Goal: Contribute content

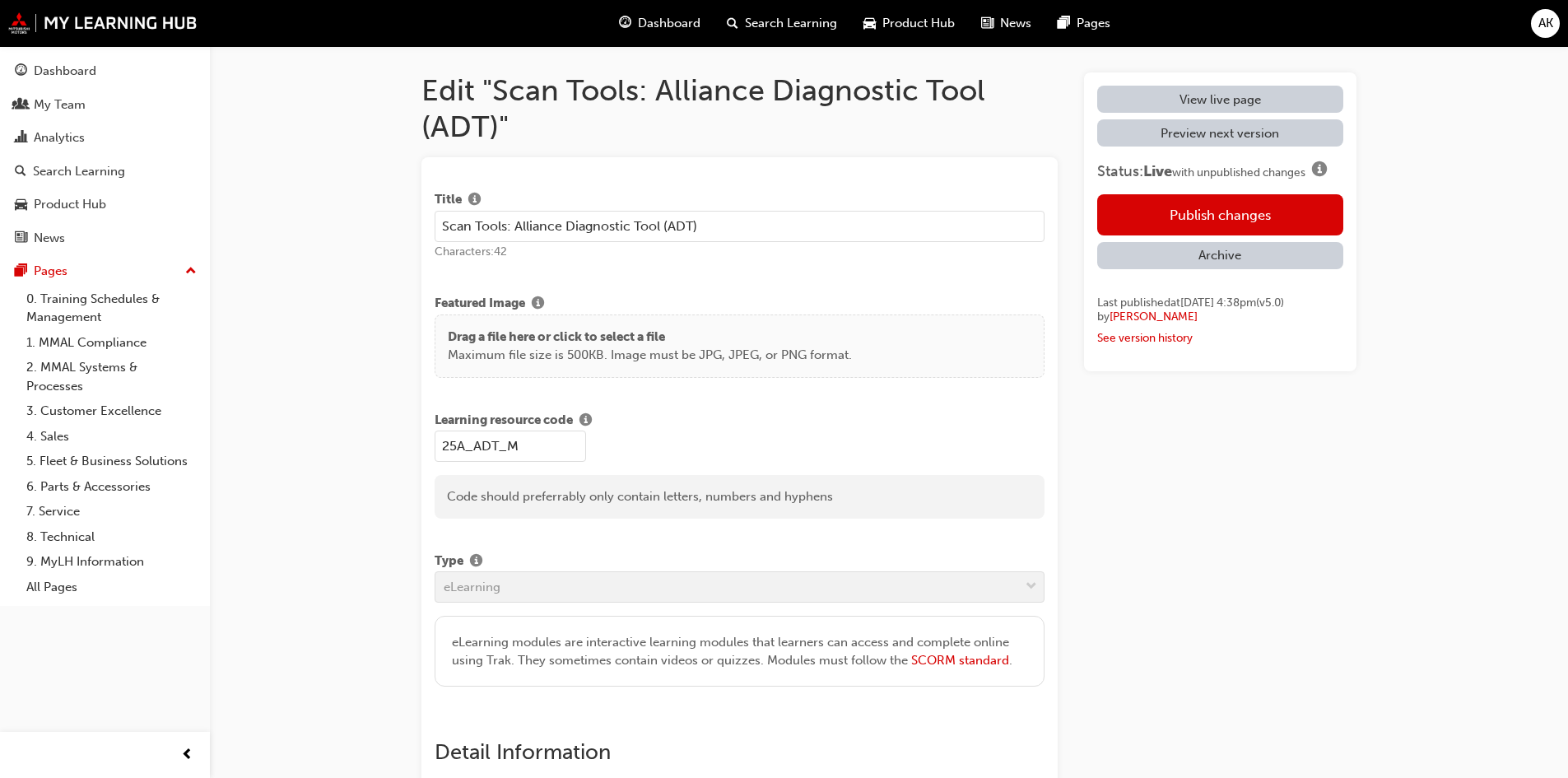
click at [1252, 371] on div "View live page Preview next version Status: Live with unpublished changes Publi…" at bounding box center [1219, 221] width 272 height 299
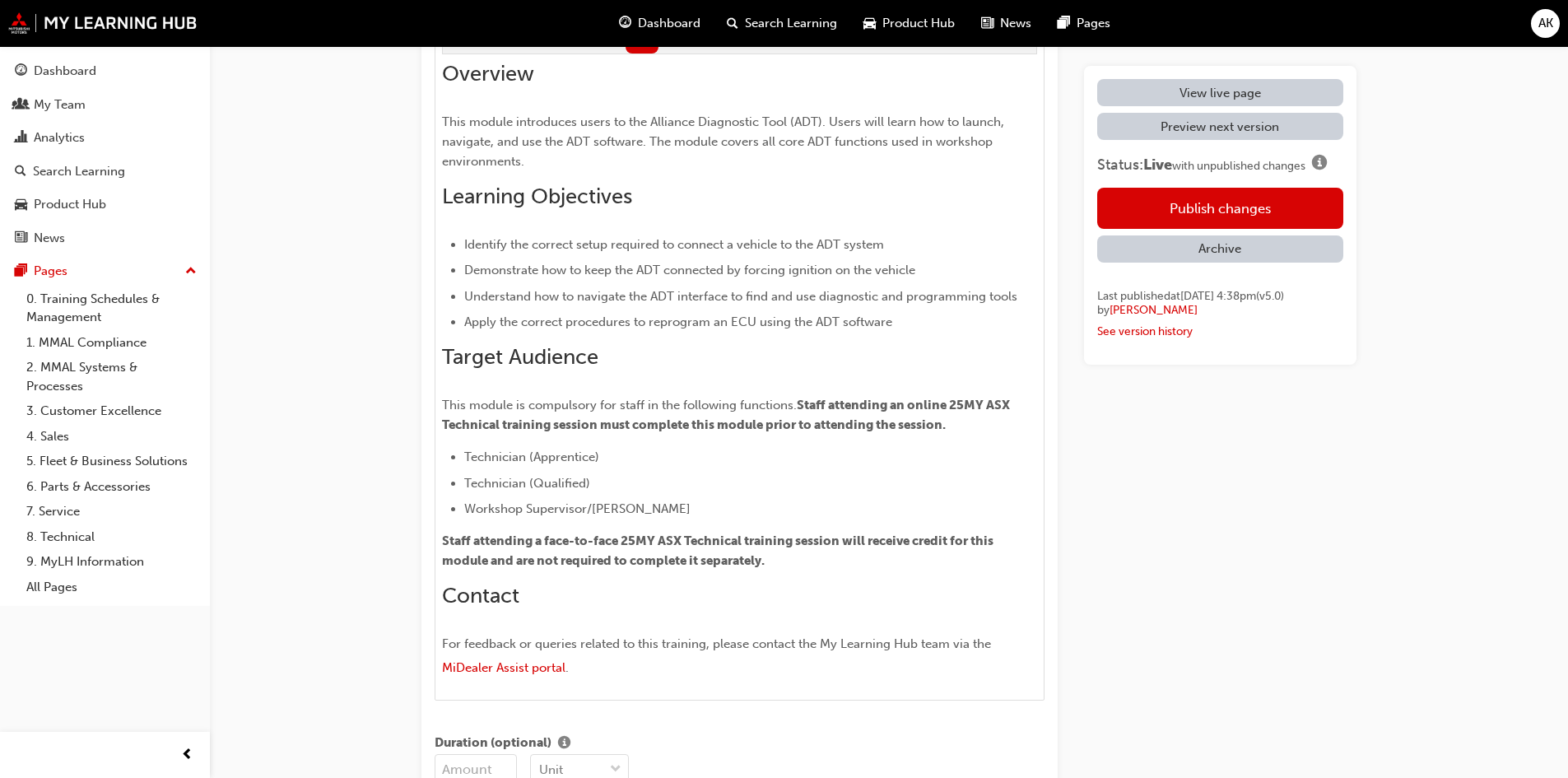
scroll to position [988, 0]
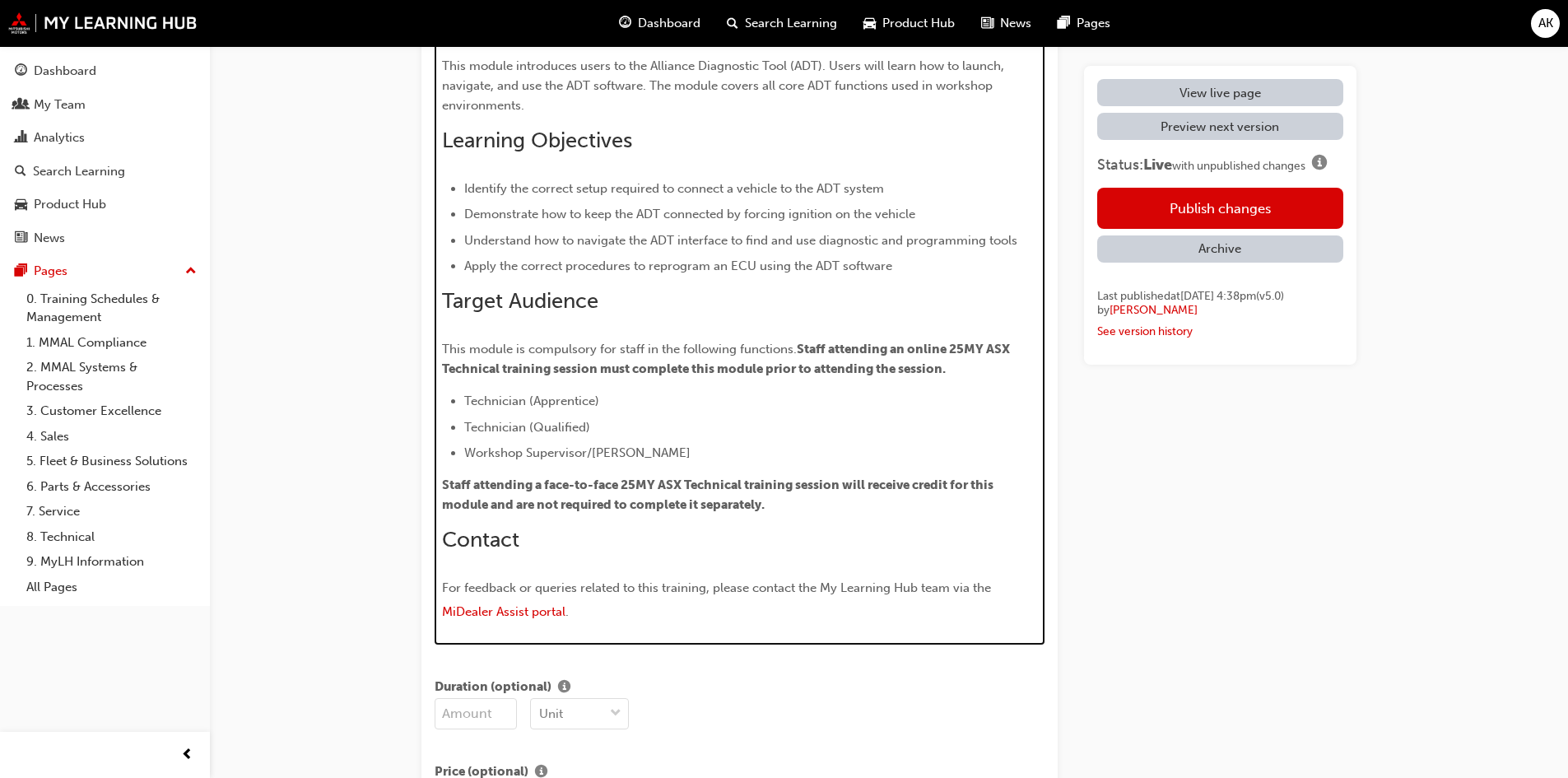
click at [941, 400] on li "Technician (Apprentice)" at bounding box center [751, 401] width 574 height 20
click at [953, 390] on div "Overview This module introduces users to the Alliance Diagnostic Tool (ADT). Us…" at bounding box center [739, 314] width 596 height 621
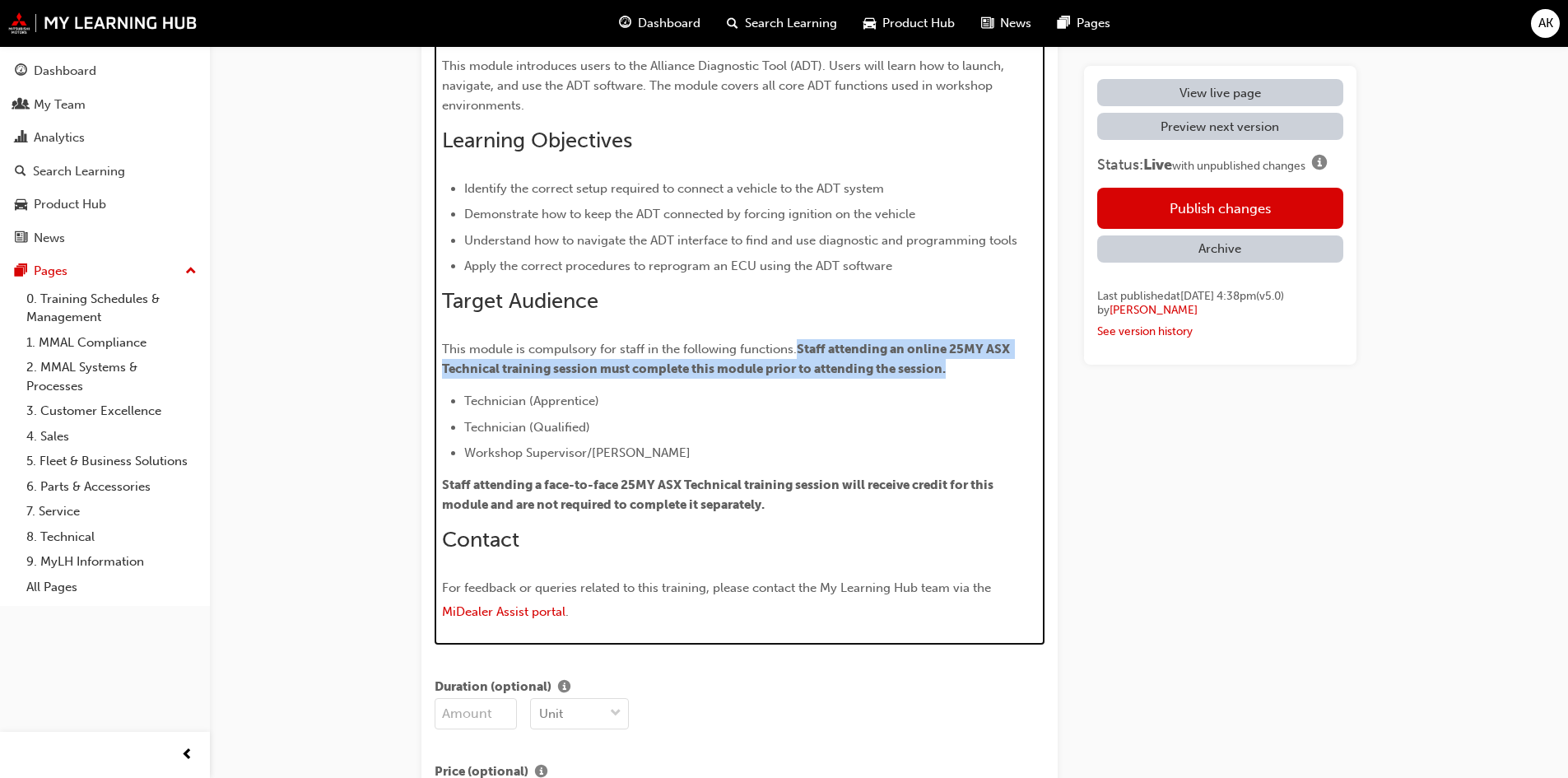
drag, startPoint x: 973, startPoint y: 376, endPoint x: 801, endPoint y: 352, distance: 173.7
click at [801, 352] on p "This module is compulsory for staff in the following functions. Staff attending…" at bounding box center [739, 359] width 596 height 40
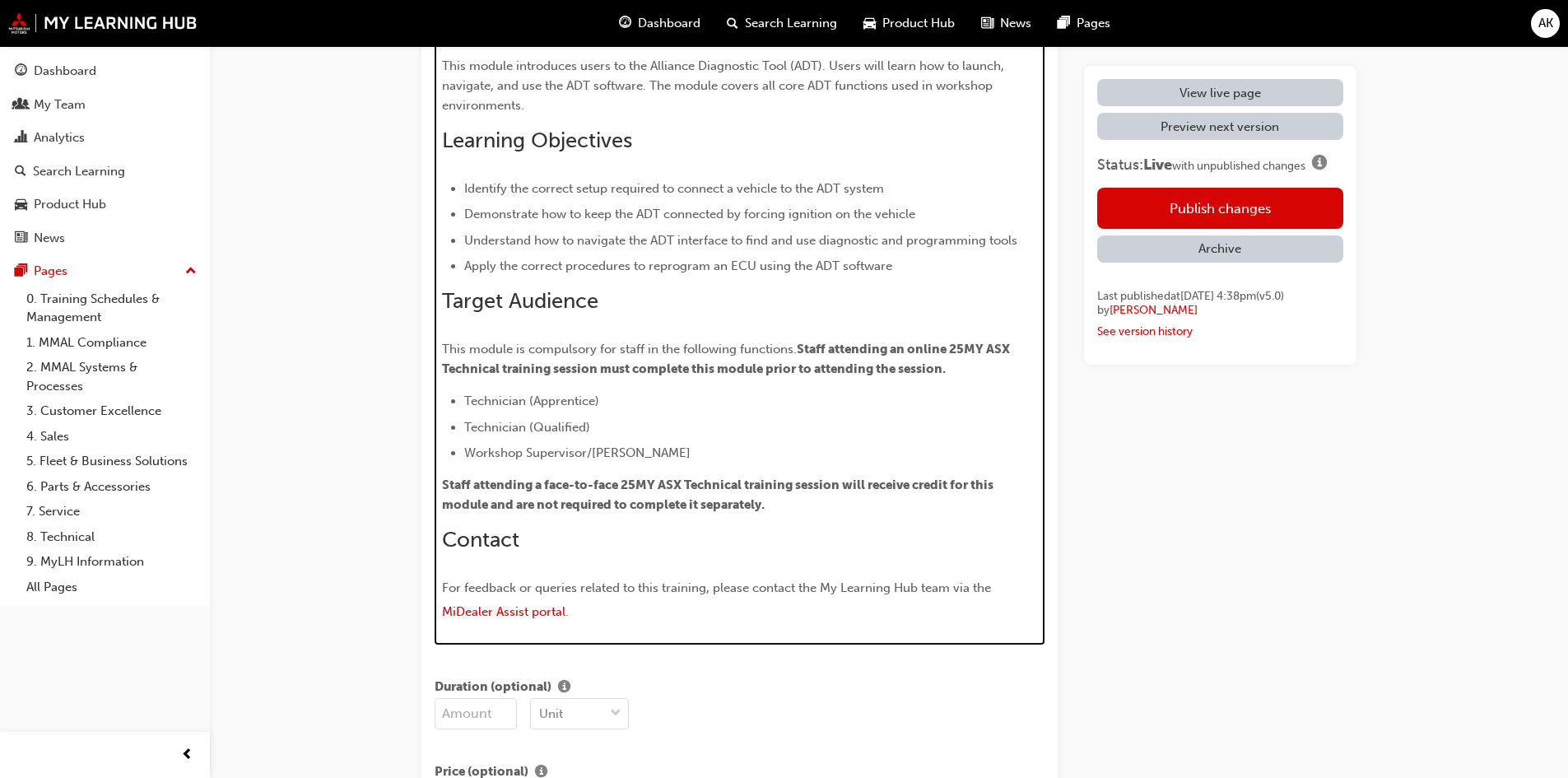
scroll to position [948, 0]
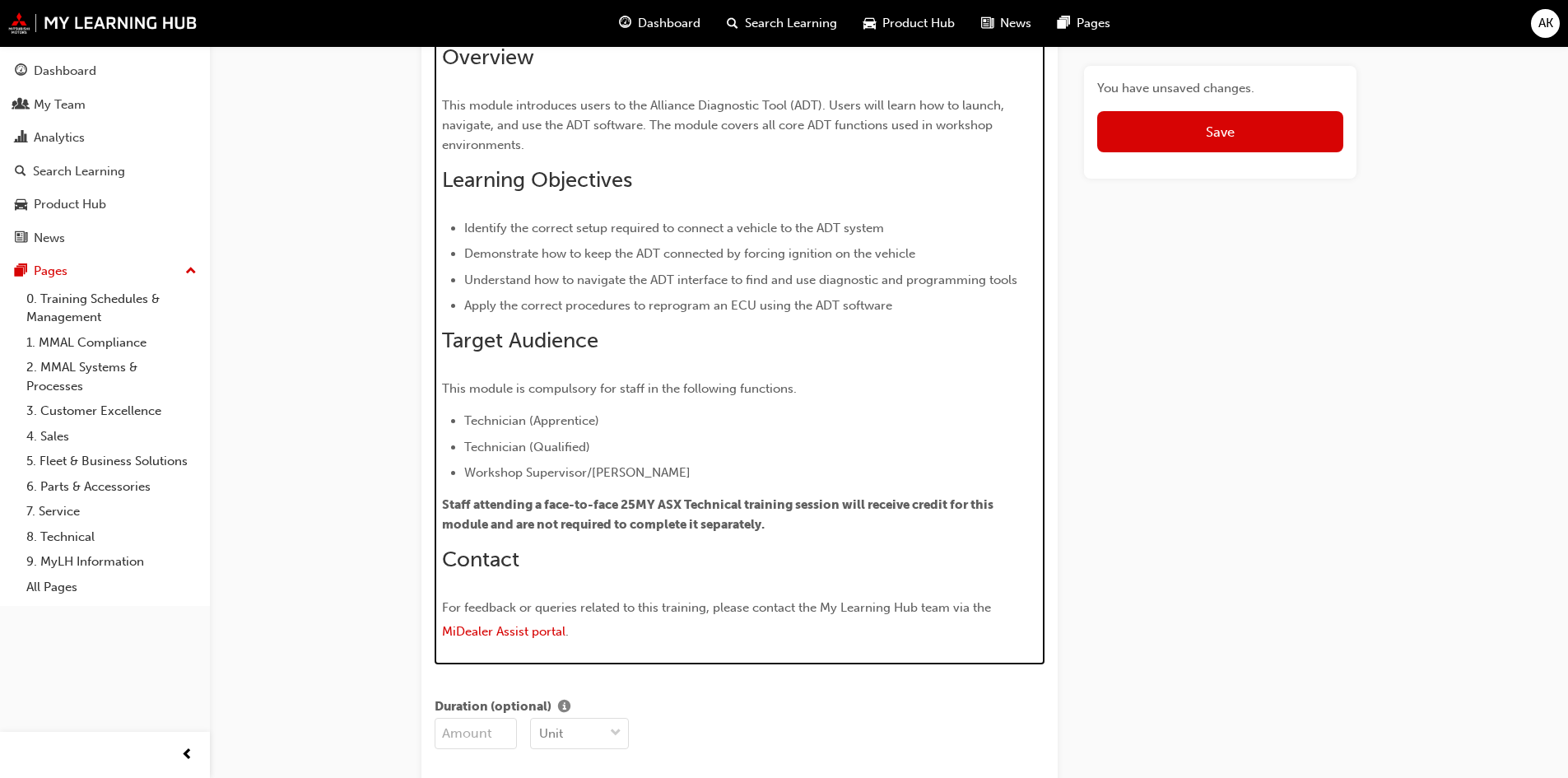
click at [482, 496] on p "Staff attending a face-to-face 25MY ASX Technical training session will receive…" at bounding box center [739, 514] width 596 height 40
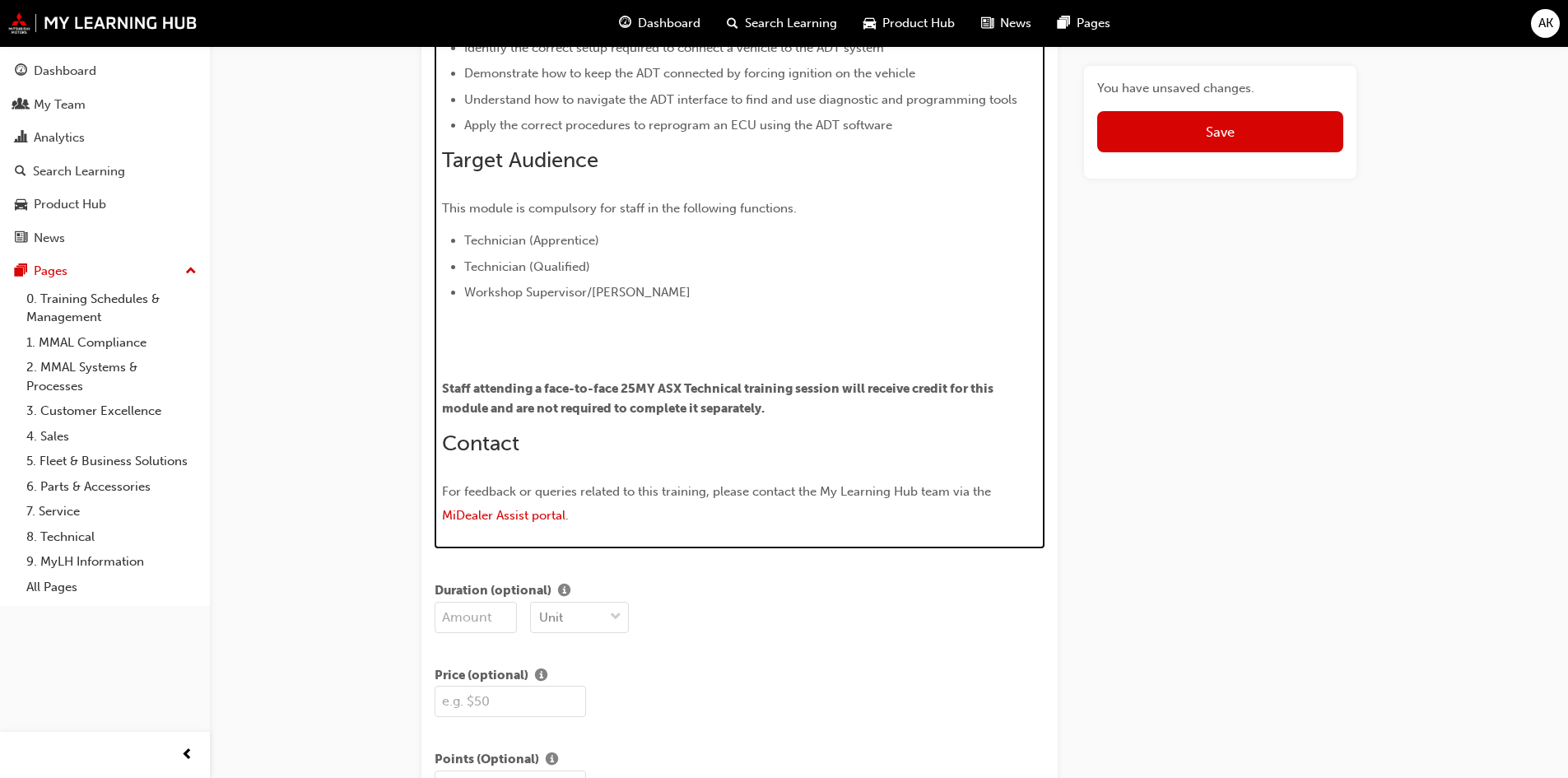
scroll to position [1116, 0]
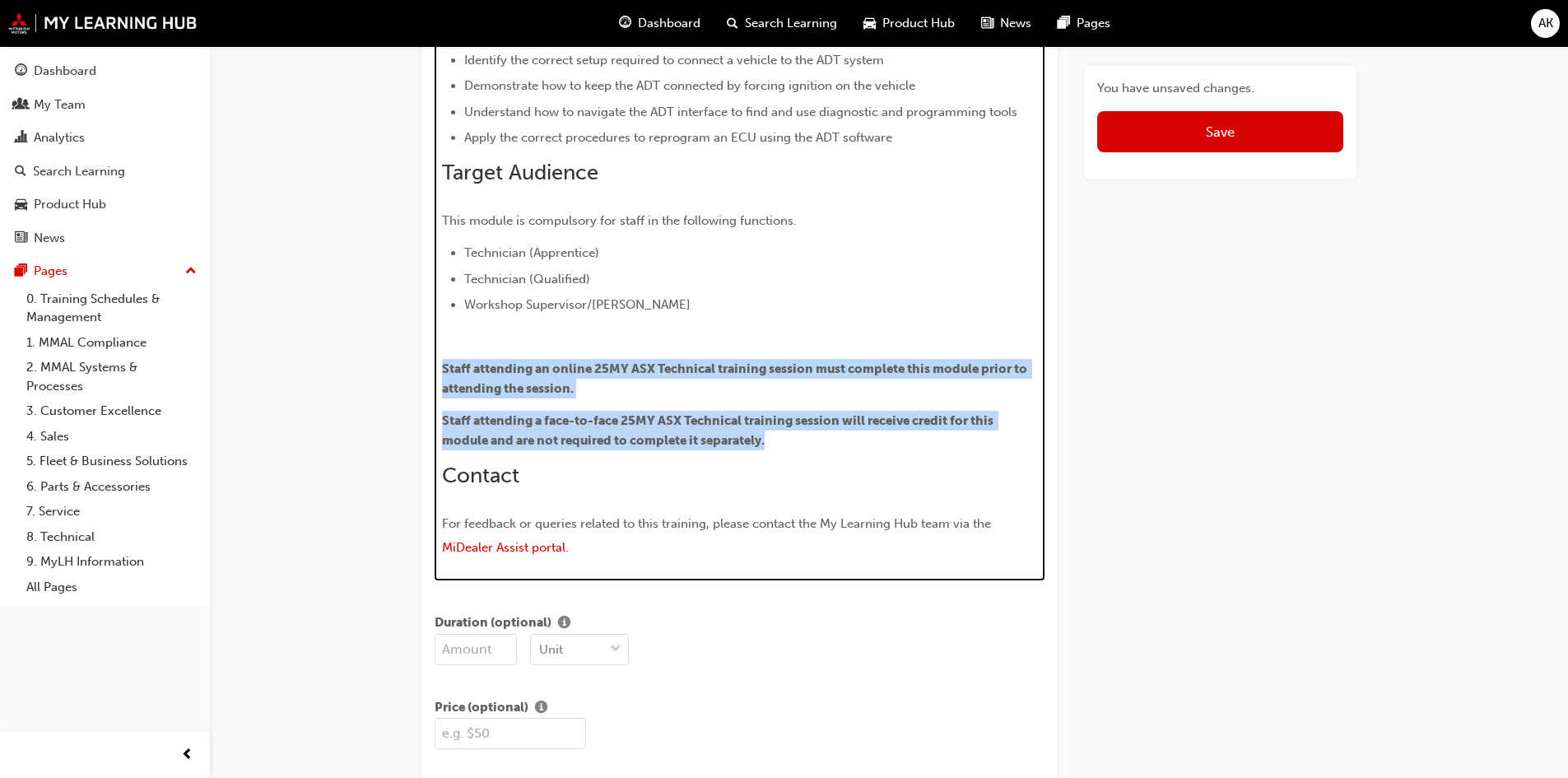
drag, startPoint x: 618, startPoint y: 415, endPoint x: 424, endPoint y: 374, distance: 198.3
click at [424, 374] on div "Title Scan Tools: Alliance Diagnostic Tool (ADT) Characters: 42 Featured Image …" at bounding box center [739, 680] width 636 height 3277
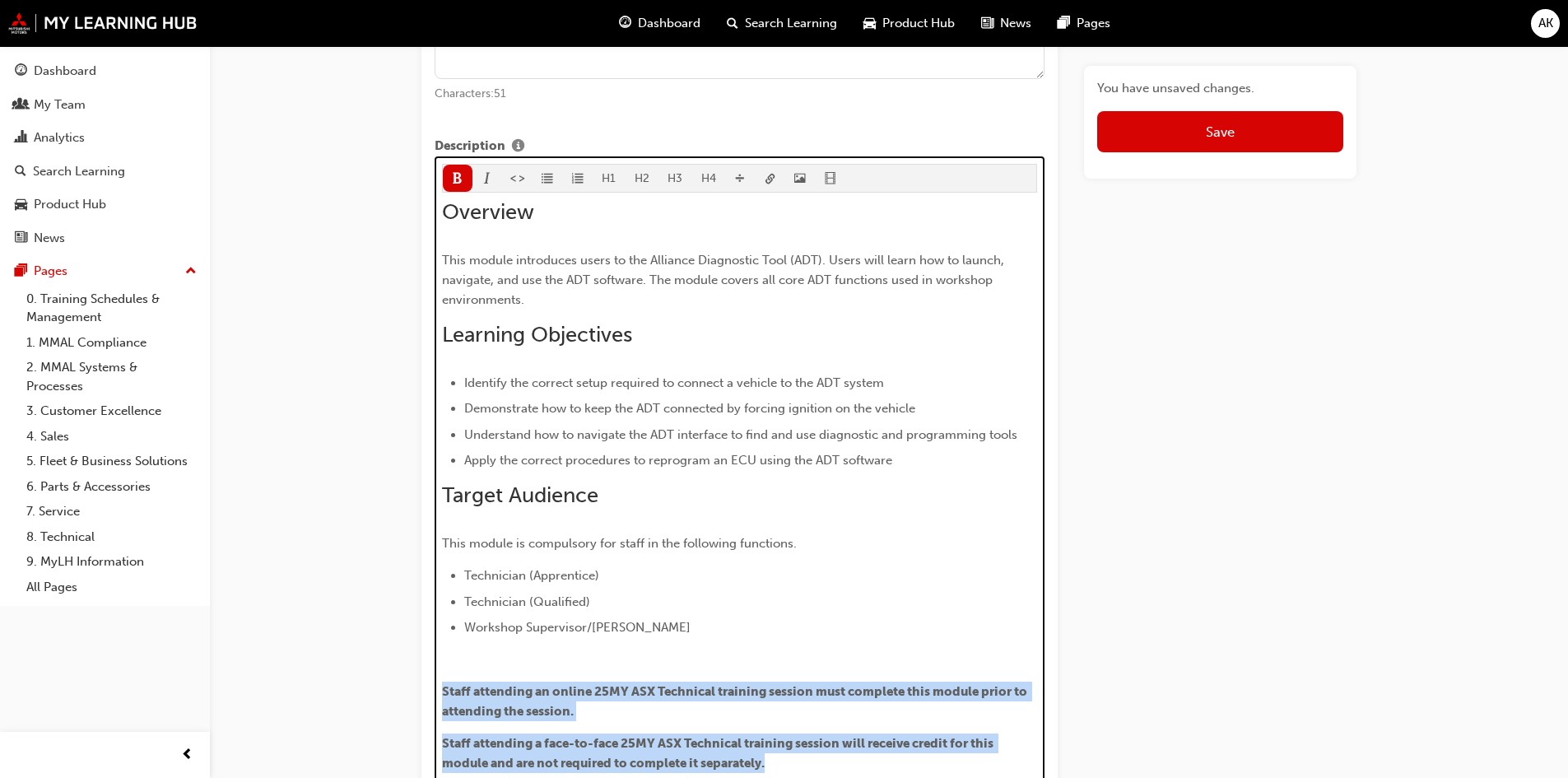
scroll to position [787, 0]
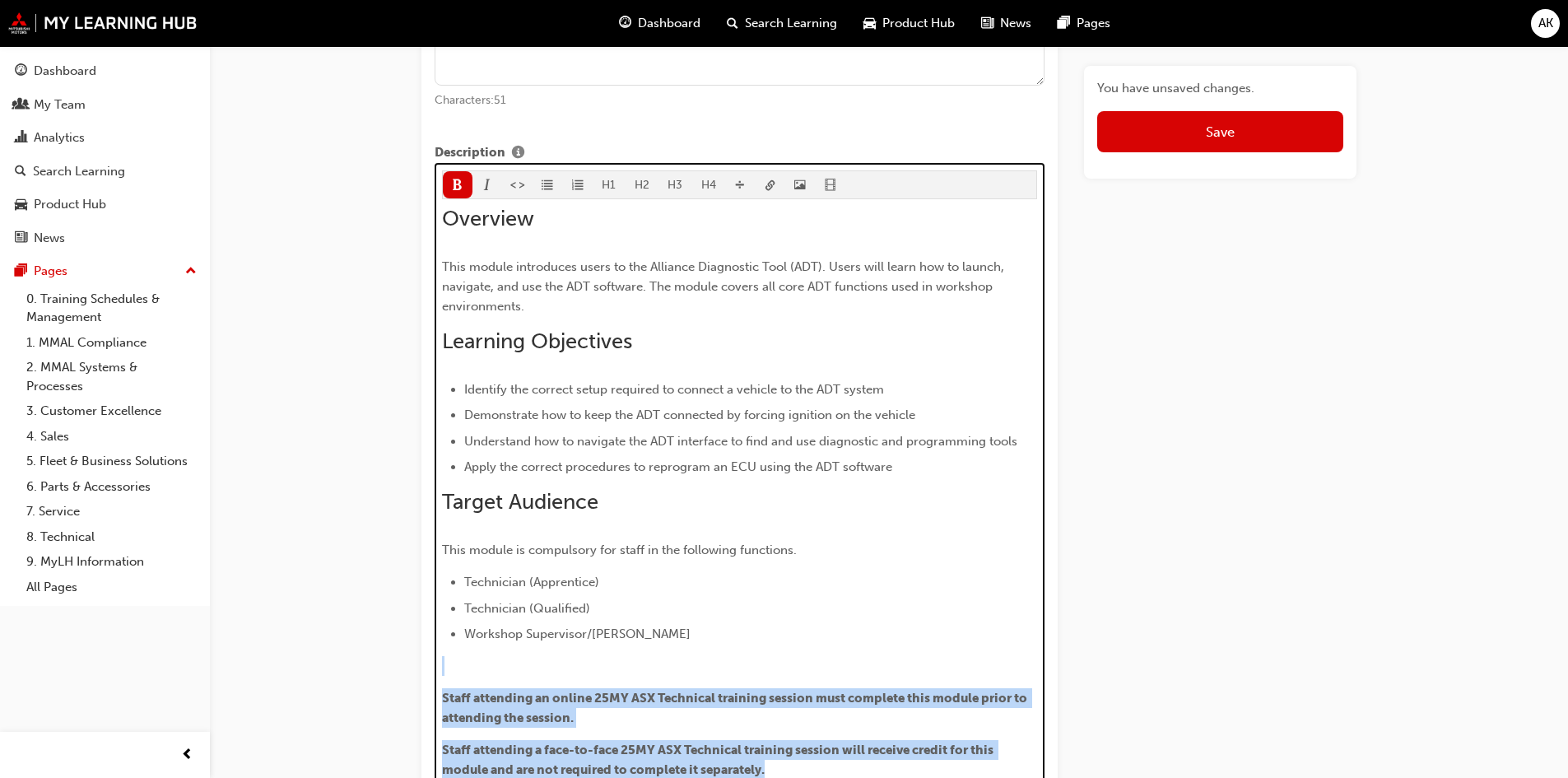
click at [551, 183] on button "button" at bounding box center [548, 184] width 31 height 27
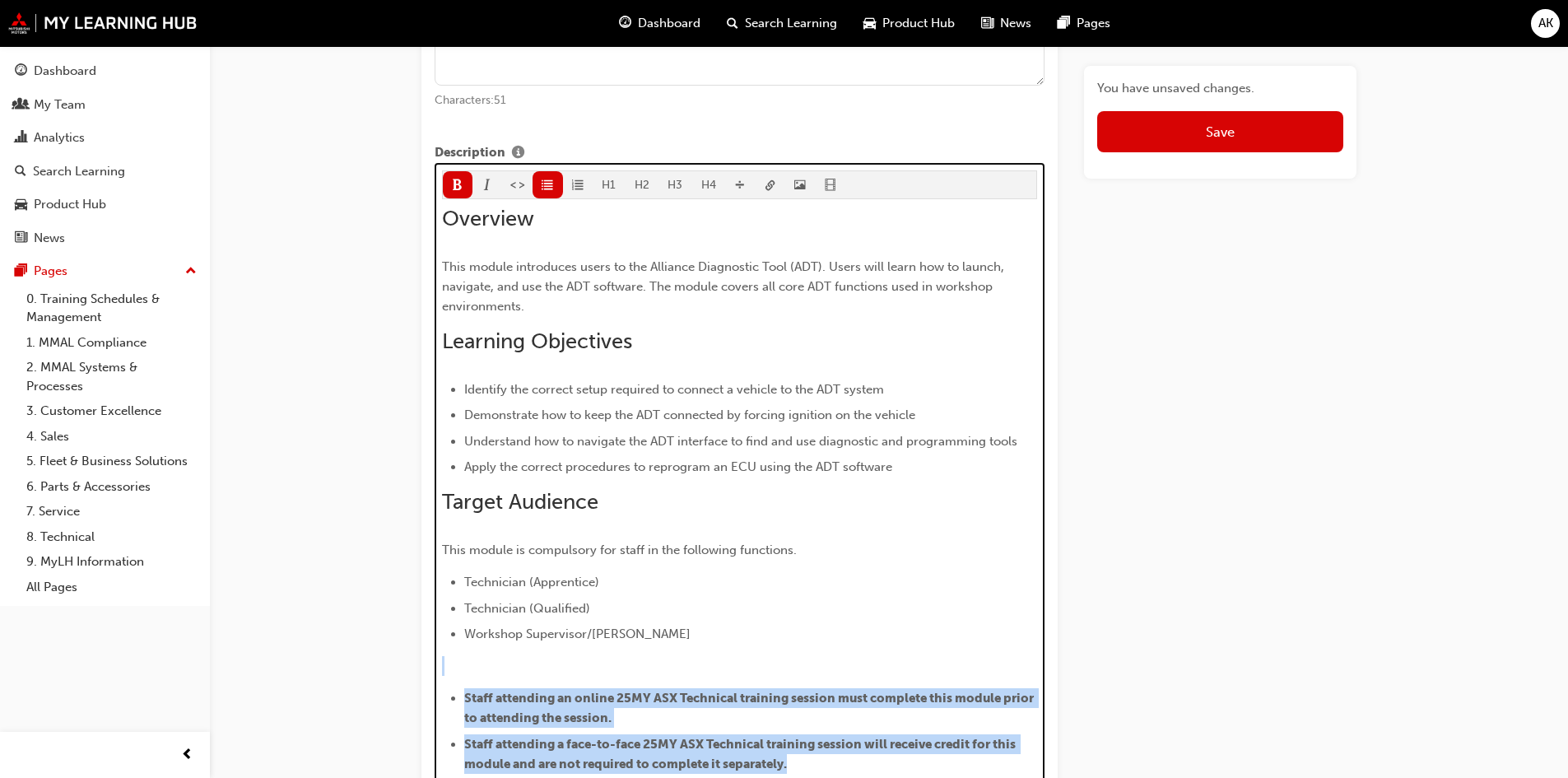
scroll to position [951, 0]
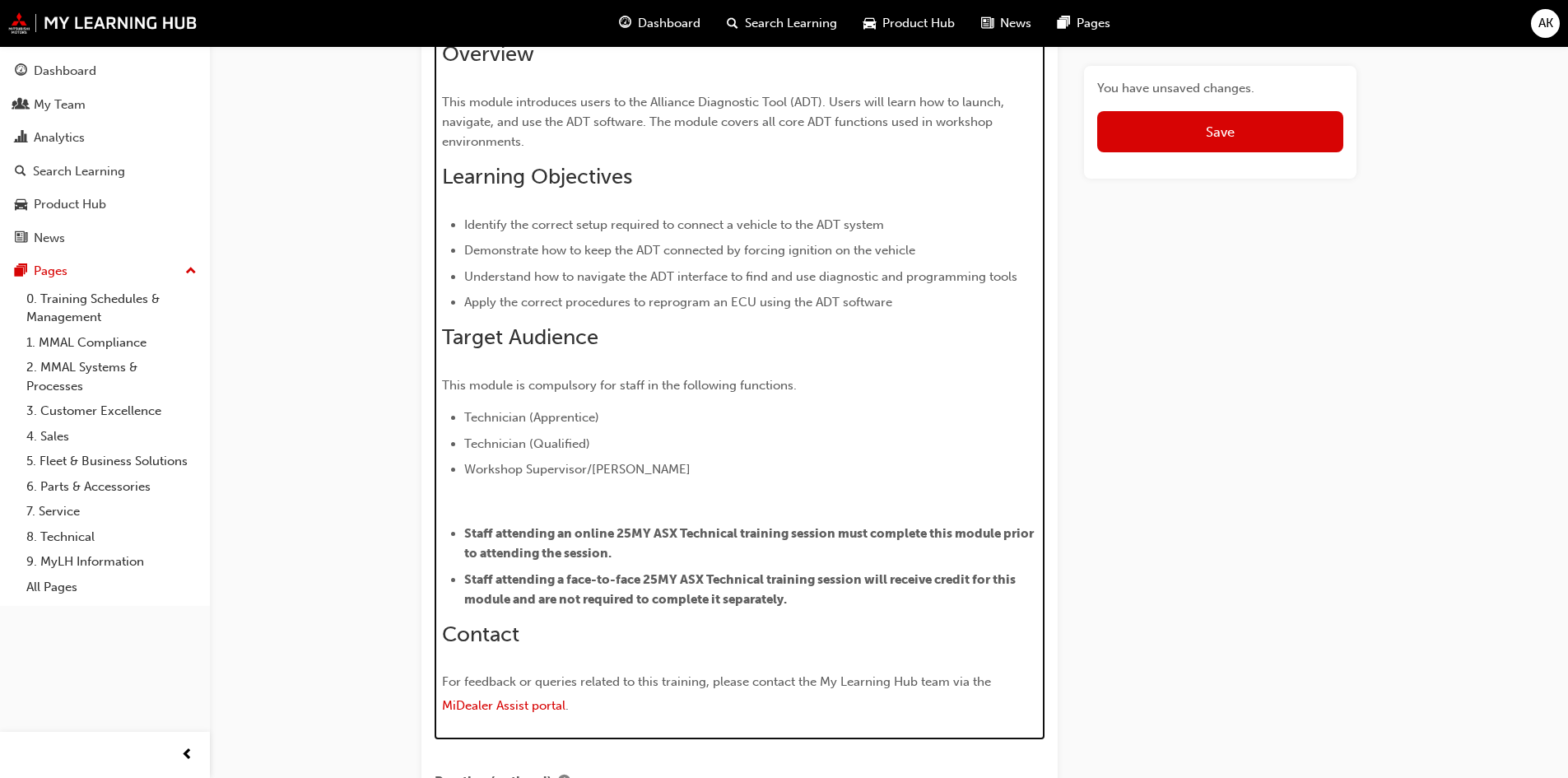
click at [591, 503] on p "﻿" at bounding box center [739, 501] width 596 height 20
click at [815, 393] on p "This module is compulsory for staff in the following functions." at bounding box center [739, 385] width 596 height 20
click at [664, 499] on p "﻿" at bounding box center [739, 501] width 596 height 20
click at [786, 492] on p "﻿" at bounding box center [739, 501] width 596 height 20
click at [778, 548] on li "Staff attending an online 25MY ASX Technical training session must complete thi…" at bounding box center [751, 543] width 574 height 40
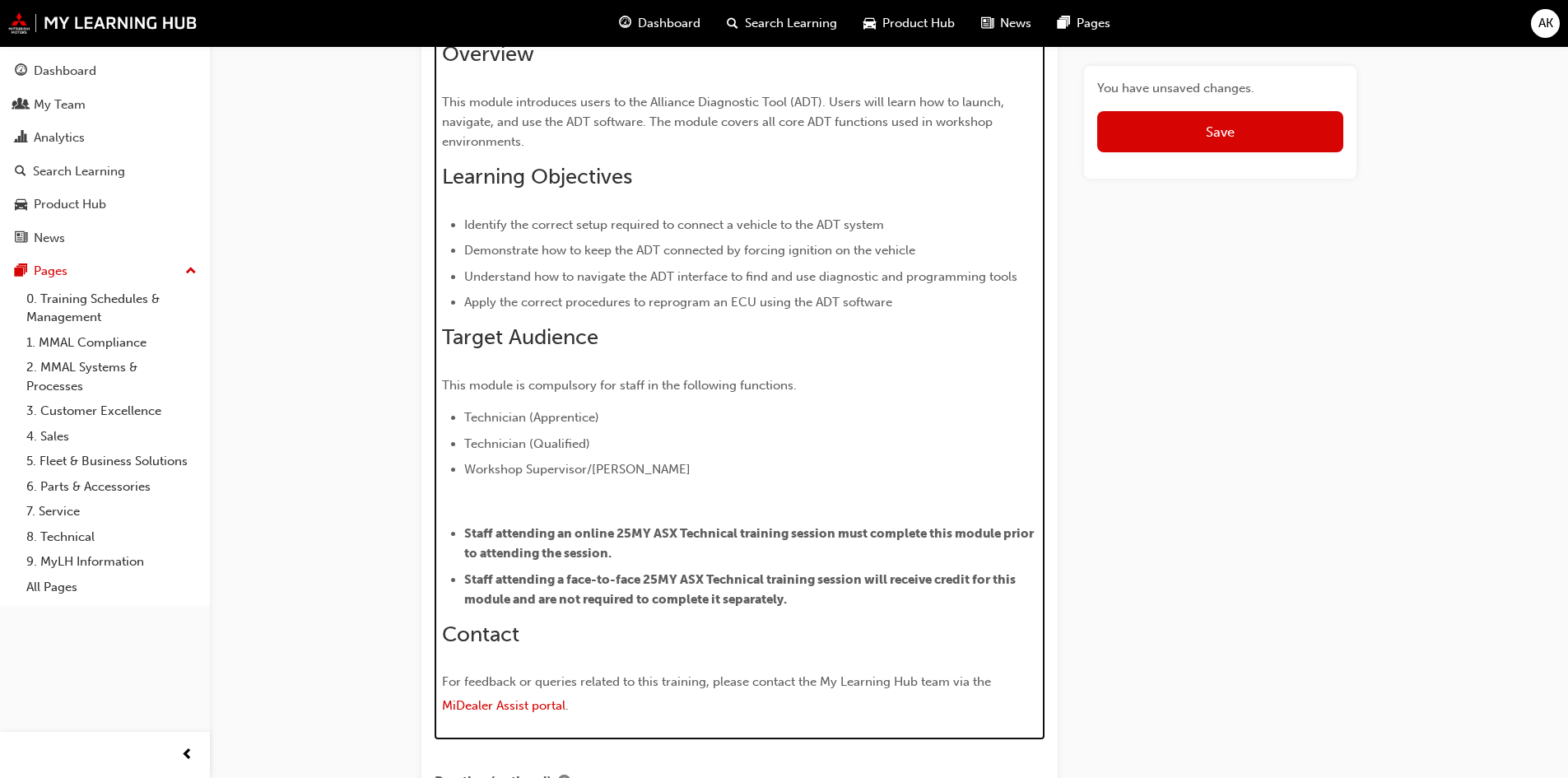
click at [958, 551] on li "Staff attending an online 25MY ASX Technical training session must complete thi…" at bounding box center [751, 543] width 574 height 40
click at [878, 617] on div "Overview This module introduces users to the Alliance Diagnostic Tool (ADT). Us…" at bounding box center [739, 380] width 596 height 679
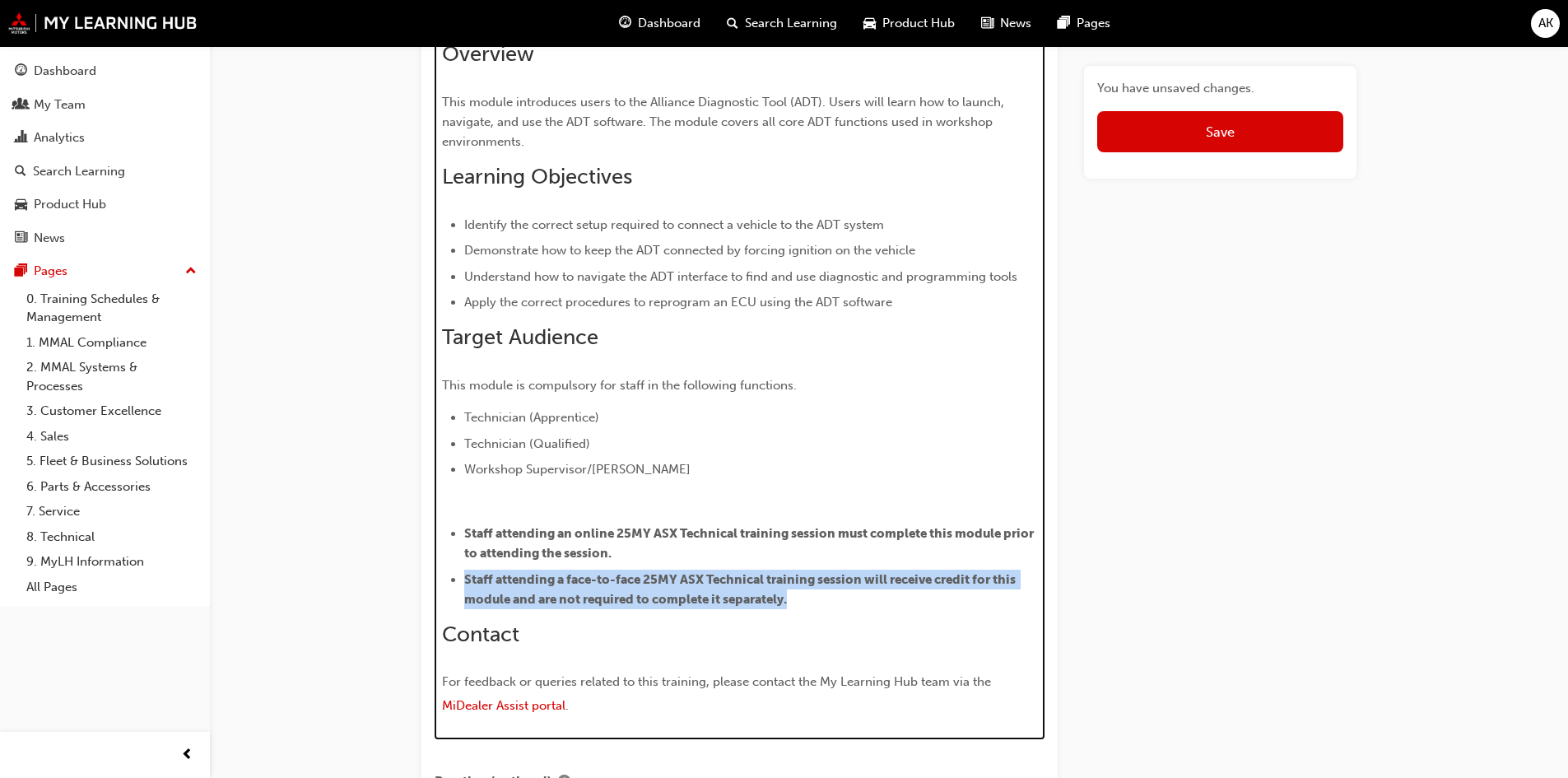
drag, startPoint x: 806, startPoint y: 595, endPoint x: 431, endPoint y: 580, distance: 375.3
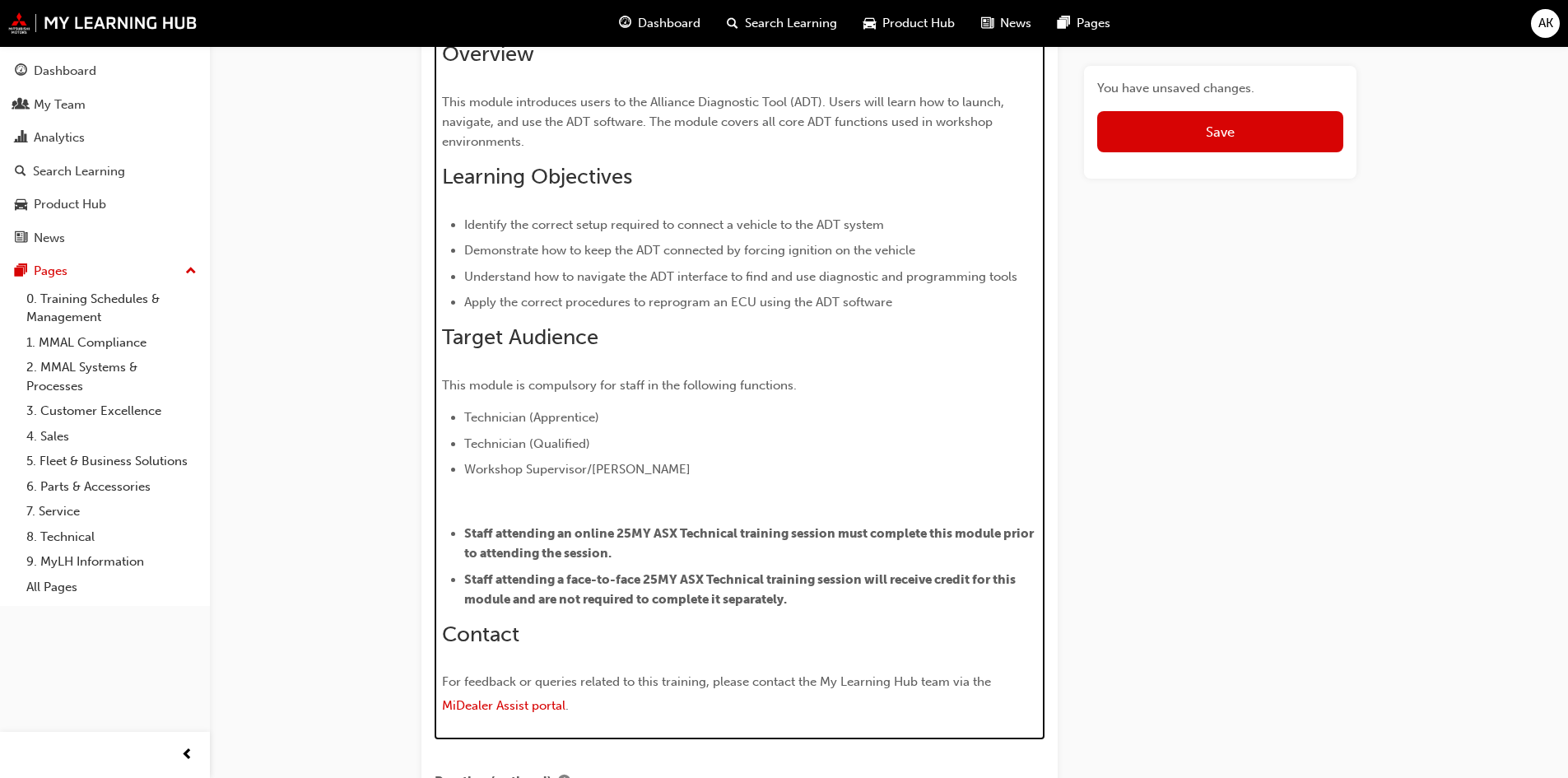
scroll to position [1116, 0]
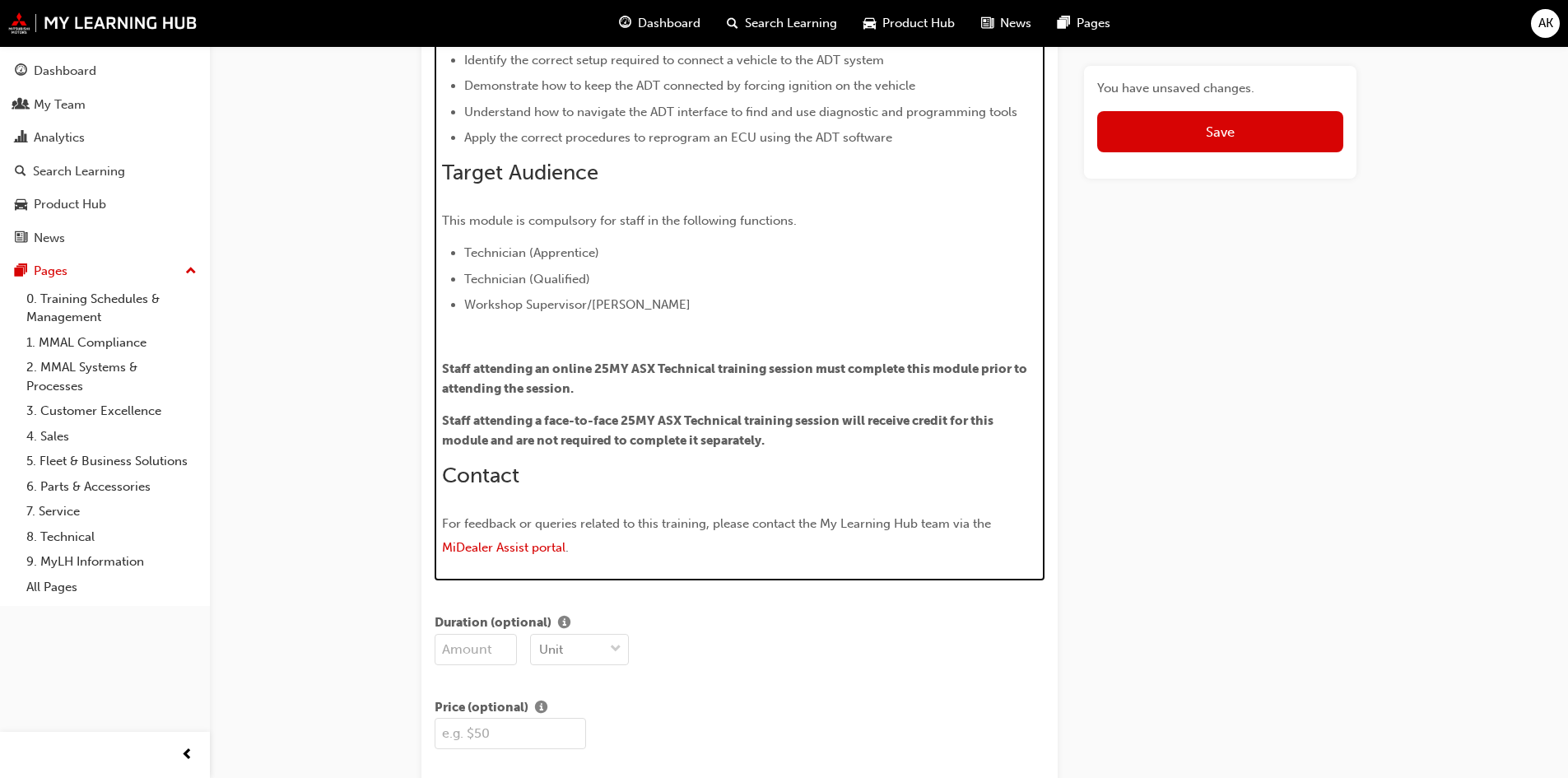
click at [666, 481] on h2 "Contact" at bounding box center [739, 475] width 596 height 26
click at [825, 426] on span "Staff attending a face-to-face 25MY ASX Technical training session will receive…" at bounding box center [718, 430] width 554 height 34
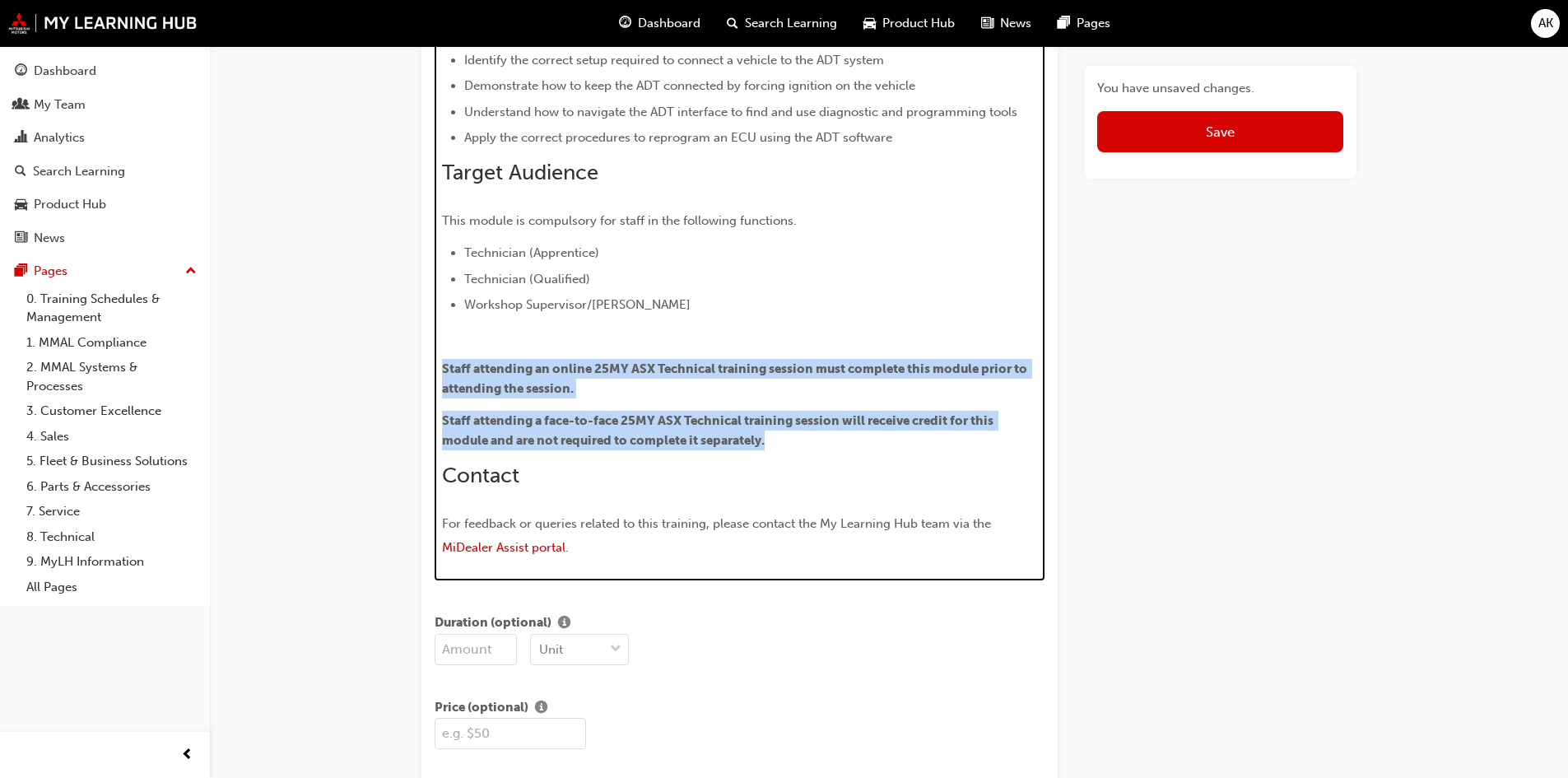
drag, startPoint x: 814, startPoint y: 447, endPoint x: 384, endPoint y: 342, distance: 442.6
click at [388, 348] on div "Edit "Scan Tools: Alliance Diagnostic Tool (ADT)" Title Scan Tools: Alliance Di…" at bounding box center [784, 648] width 1568 height 3529
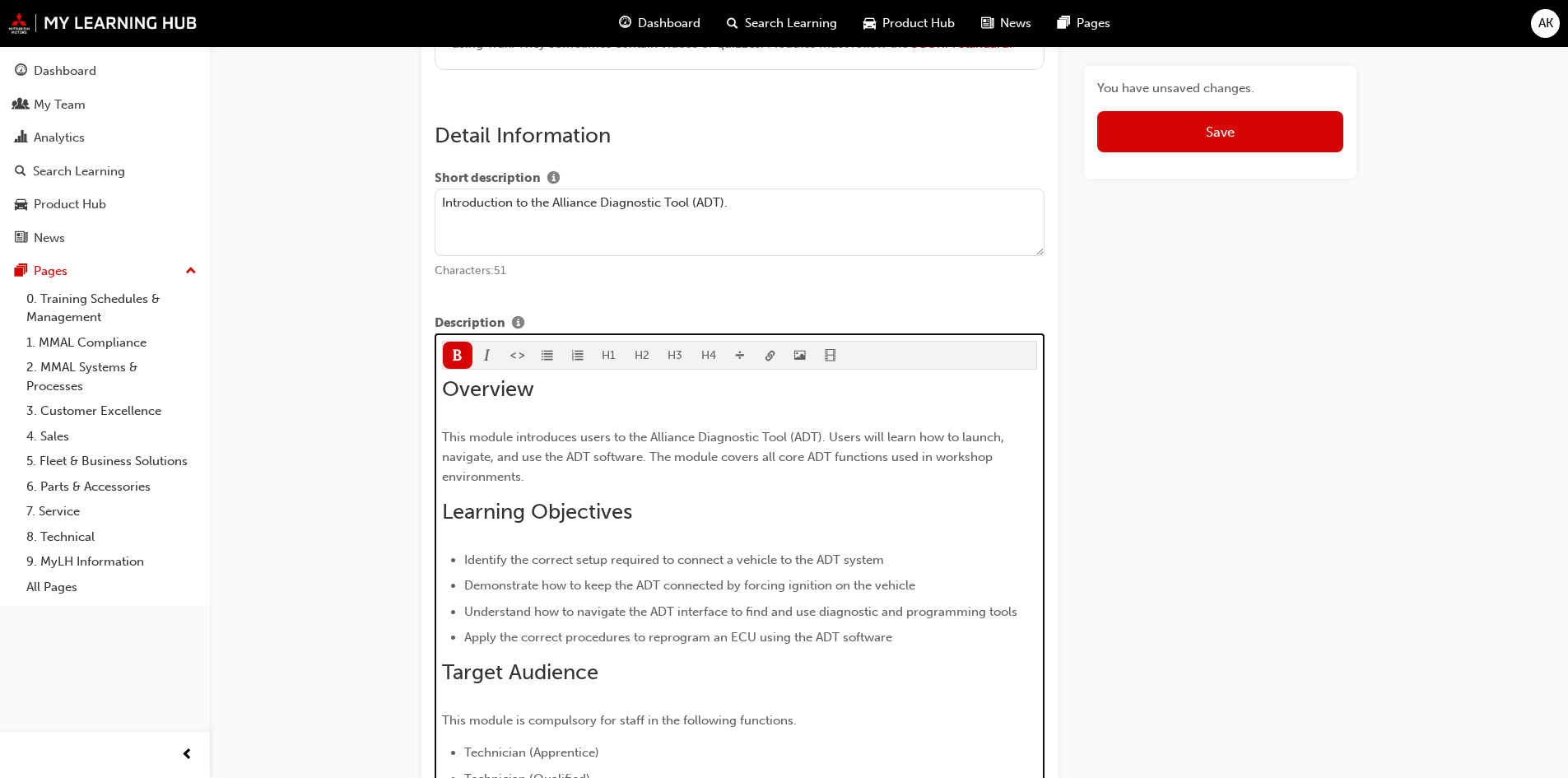
scroll to position [457, 0]
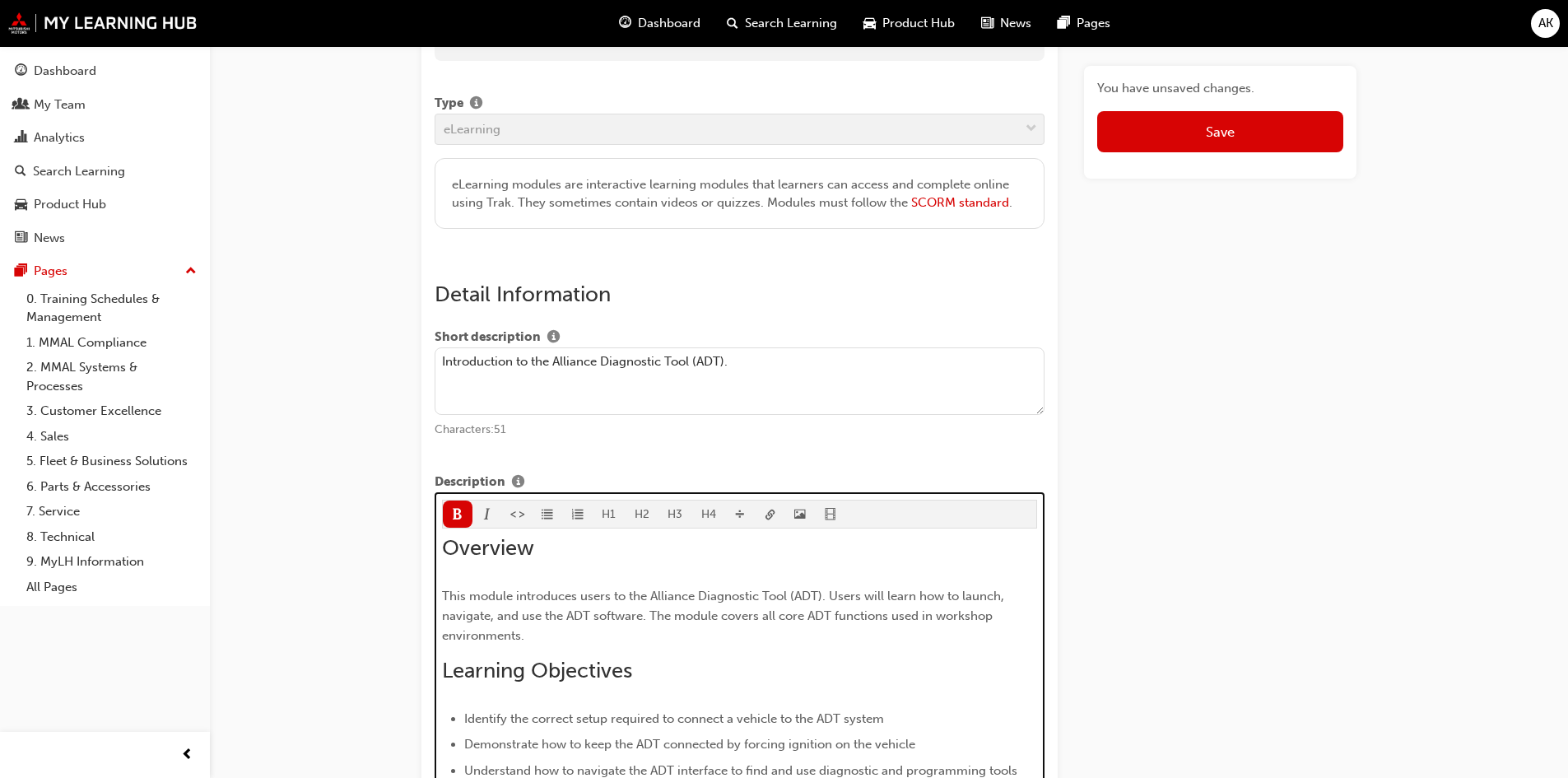
click at [547, 503] on button "button" at bounding box center [548, 514] width 31 height 27
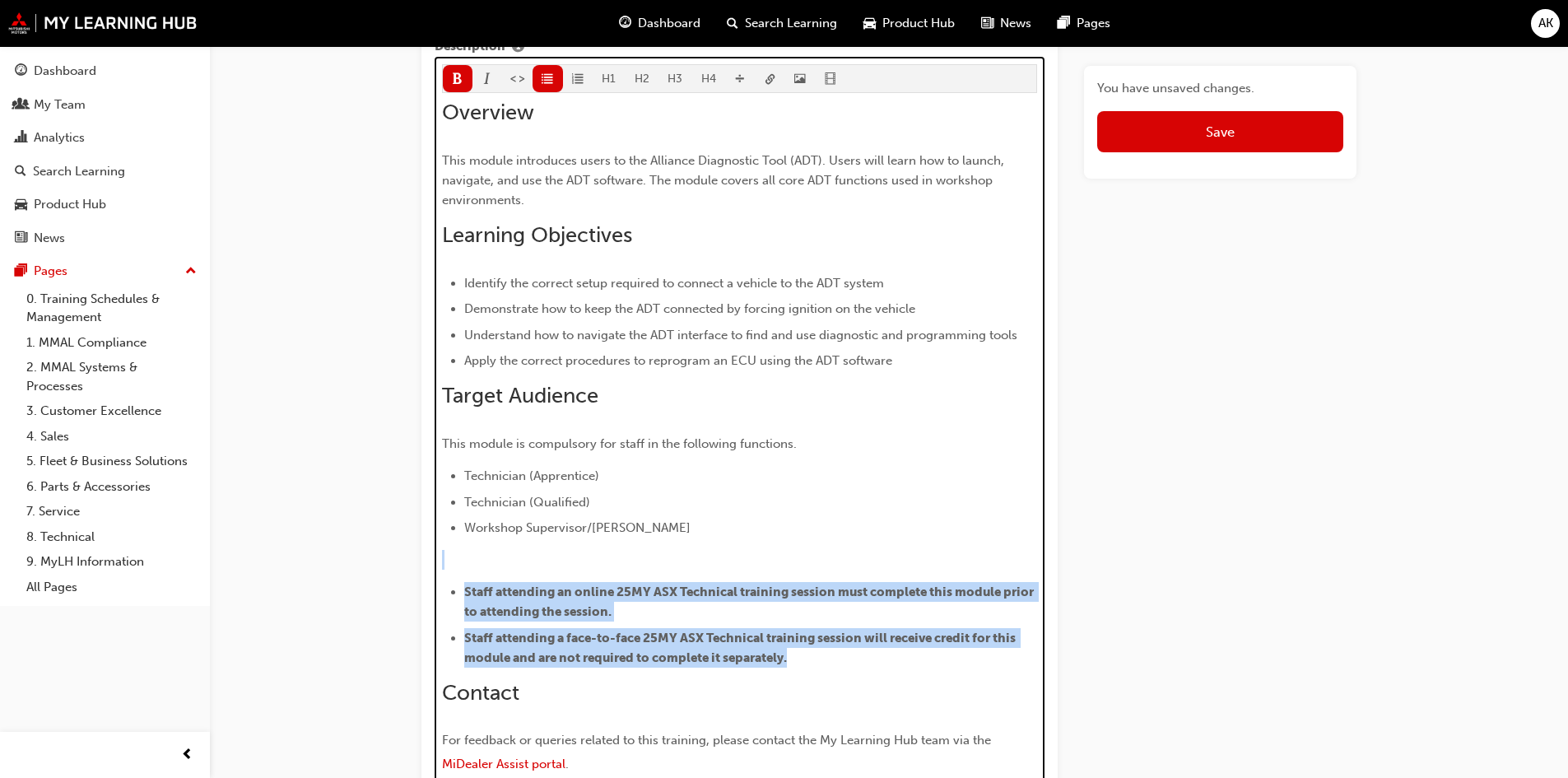
scroll to position [1034, 0]
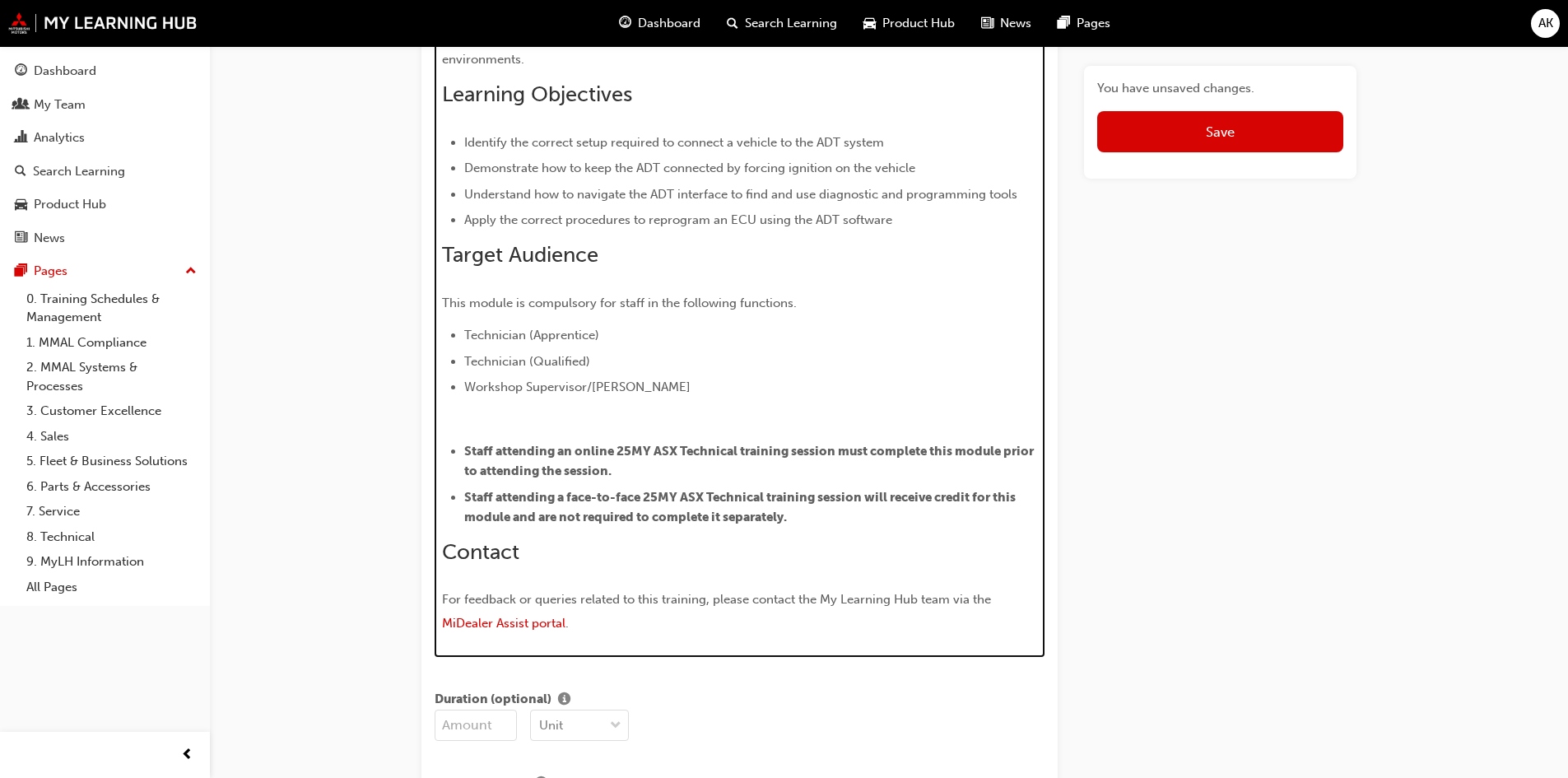
drag, startPoint x: 721, startPoint y: 528, endPoint x: 641, endPoint y: 436, distance: 121.9
click at [719, 527] on div "Overview This module introduces users to the Alliance Diagnostic Tool (ADT). Us…" at bounding box center [739, 297] width 596 height 679
click at [640, 436] on div "Overview This module introduces users to the Alliance Diagnostic Tool (ADT). Us…" at bounding box center [739, 297] width 596 height 679
click at [781, 394] on li "Workshop Supervisor/[PERSON_NAME]" at bounding box center [751, 387] width 574 height 20
click at [462, 448] on ul "Staff attending an online 25MY ASX Technical training session must complete thi…" at bounding box center [739, 483] width 596 height 86
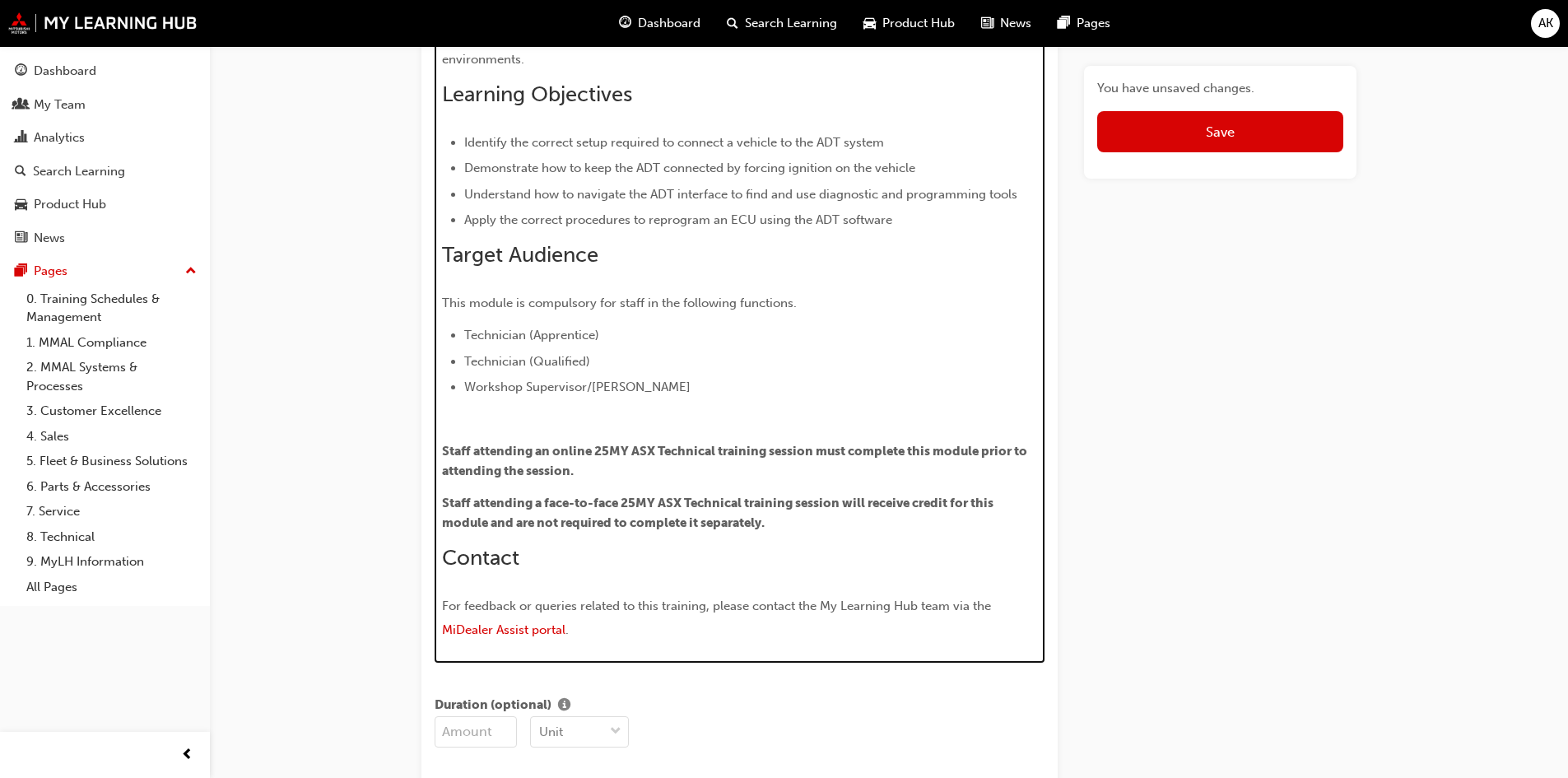
click at [606, 427] on p "﻿" at bounding box center [739, 419] width 596 height 20
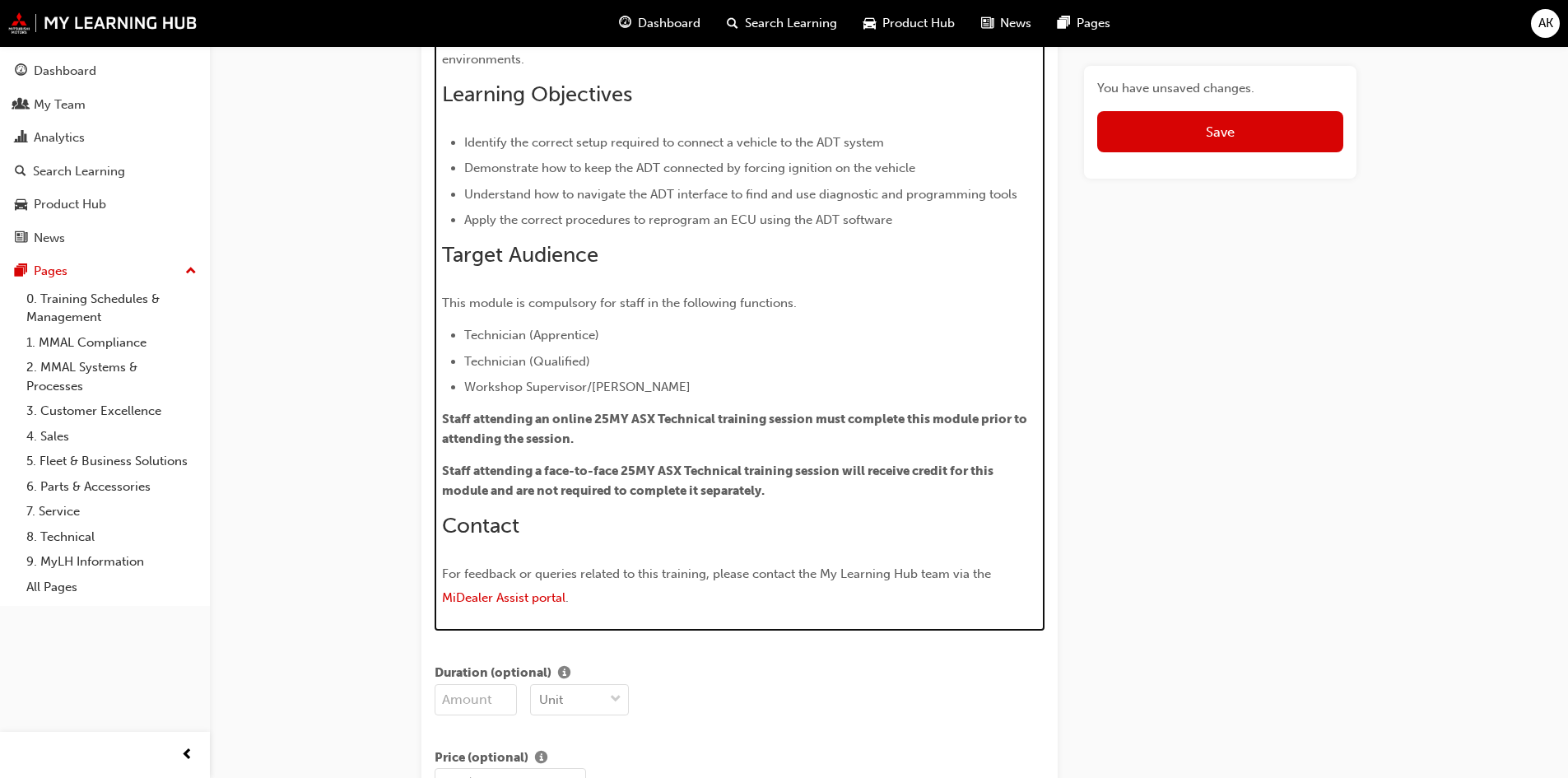
scroll to position [1032, 0]
click at [739, 454] on div "Overview This module introduces users to the Alliance Diagnostic Tool (ADT). Us…" at bounding box center [739, 286] width 596 height 652
click at [831, 494] on p "Staff attending a face-to-face 25MY ASX Technical training session will receive…" at bounding box center [739, 483] width 596 height 40
click at [831, 492] on p "Staff attending a face-to-face 25MY ASX Technical training session will receive…" at bounding box center [739, 483] width 596 height 40
drag, startPoint x: 764, startPoint y: 477, endPoint x: 746, endPoint y: 478, distance: 18.0
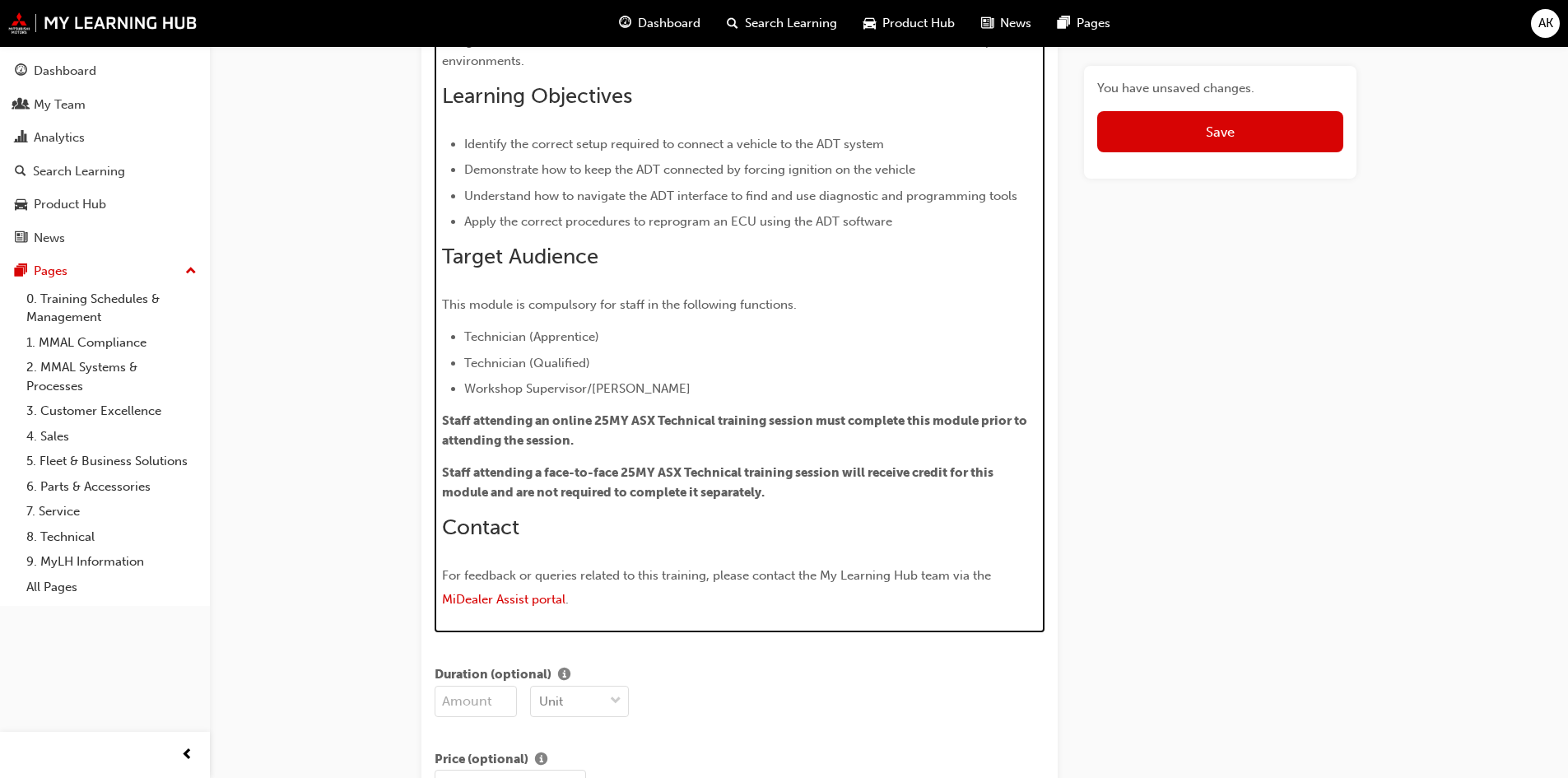
click at [764, 478] on span "Staff attending a face-to-face 25MY ASX Technical training session will receive…" at bounding box center [718, 483] width 554 height 34
click at [546, 465] on span "Staff attending a face-to-face 25MY ASX Technical training session will receive…" at bounding box center [718, 483] width 554 height 34
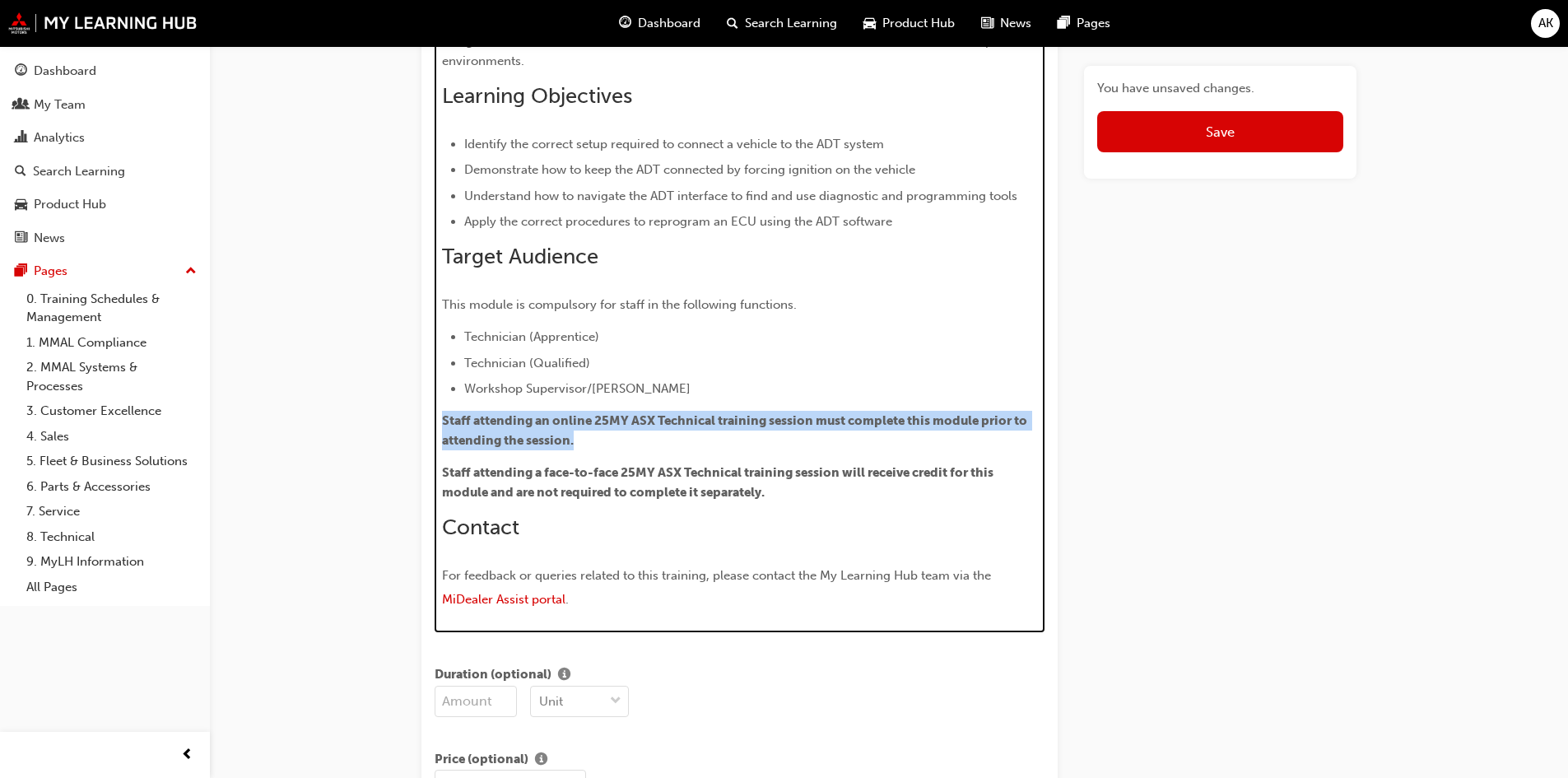
drag, startPoint x: 443, startPoint y: 417, endPoint x: 580, endPoint y: 439, distance: 138.8
click at [580, 439] on p "Staff attending an online 25MY ASX Technical training session must complete thi…" at bounding box center [739, 430] width 596 height 40
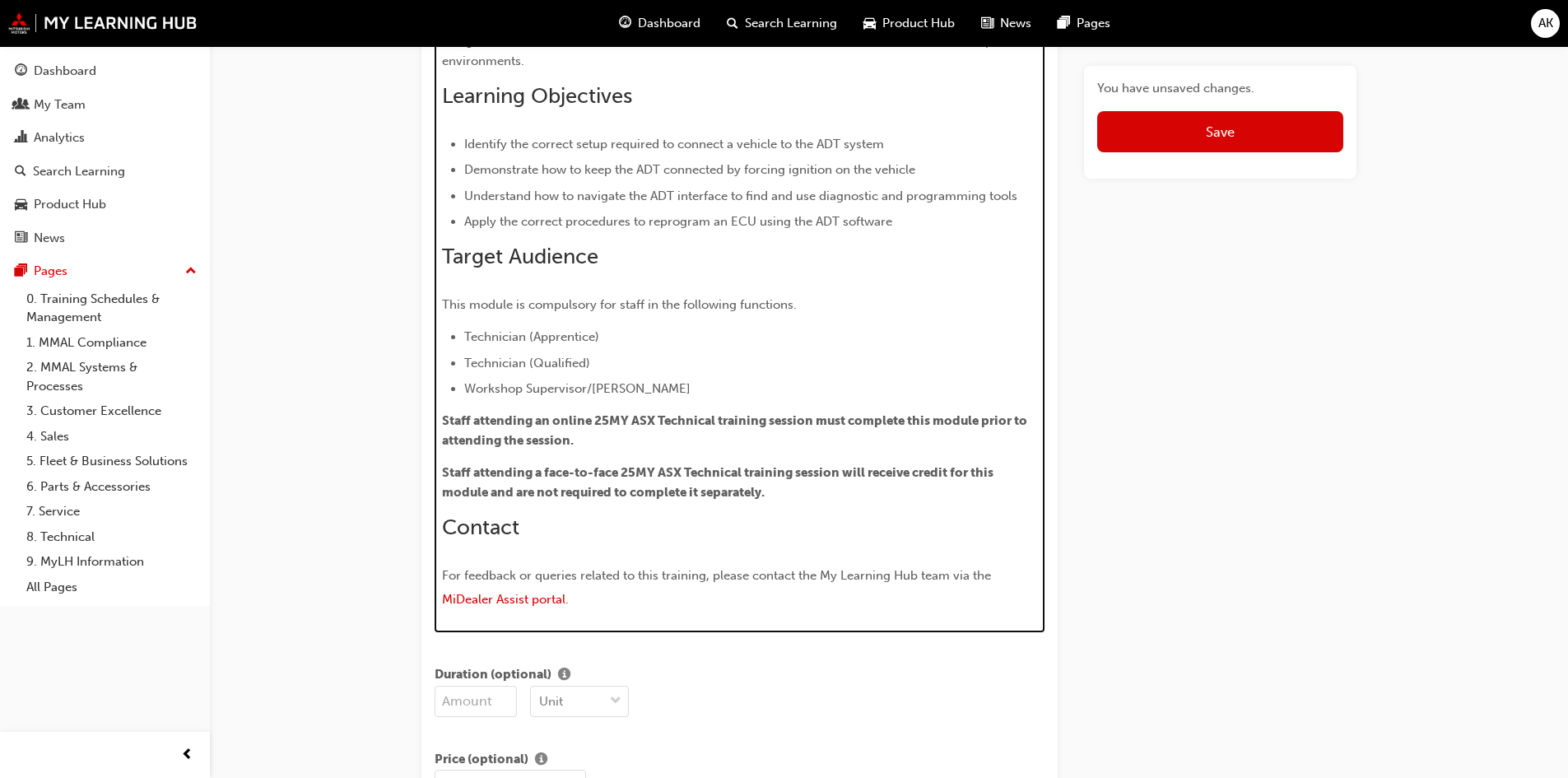
scroll to position [1083, 0]
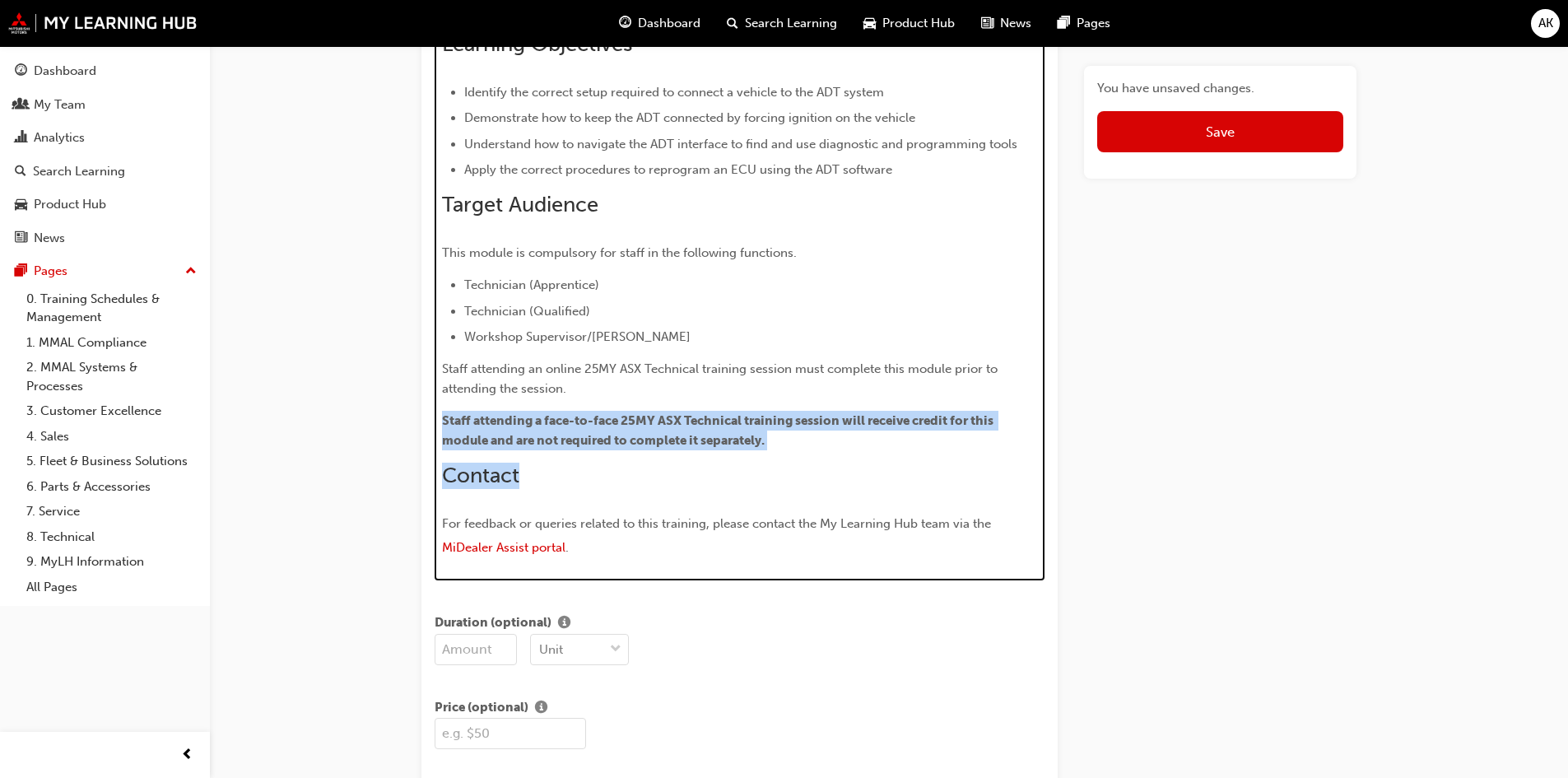
drag, startPoint x: 785, startPoint y: 454, endPoint x: 402, endPoint y: 423, distance: 384.3
click at [386, 419] on div "Edit "Scan Tools: Alliance Diagnostic Tool (ADT)" Title Scan Tools: Alliance Di…" at bounding box center [784, 664] width 1568 height 3496
click at [511, 444] on span "Staff attending a face-to-face 25MY ASX Technical training session will receive…" at bounding box center [718, 430] width 554 height 34
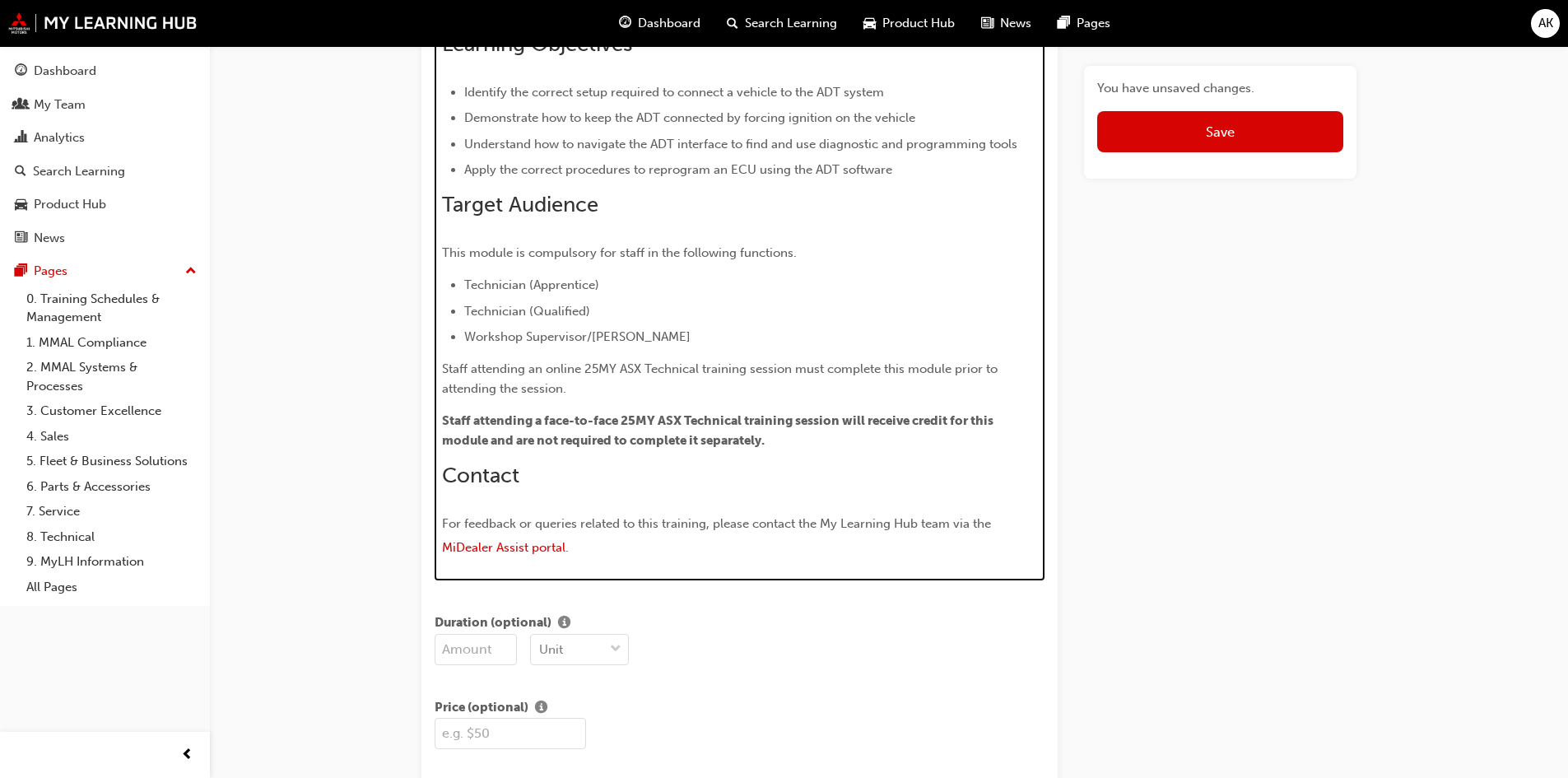
click at [658, 420] on span "Staff attending a face-to-face 25MY ASX Technical training session will receive…" at bounding box center [718, 430] width 554 height 34
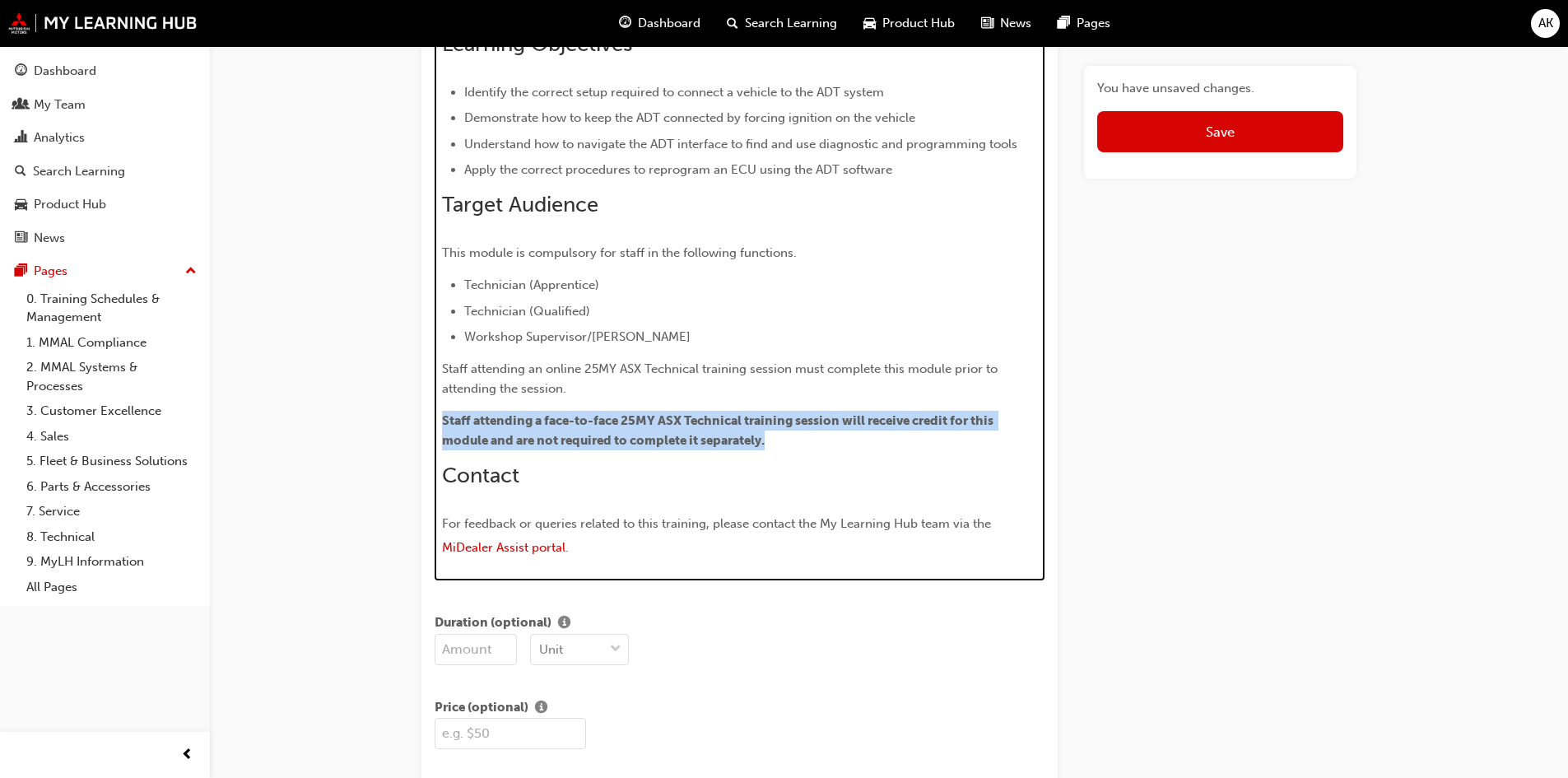
drag, startPoint x: 815, startPoint y: 430, endPoint x: 413, endPoint y: 416, distance: 402.2
click at [312, 417] on div "Edit "Scan Tools: Alliance Diagnostic Tool (ADT)" Title Scan Tools: Alliance Di…" at bounding box center [784, 664] width 1568 height 3496
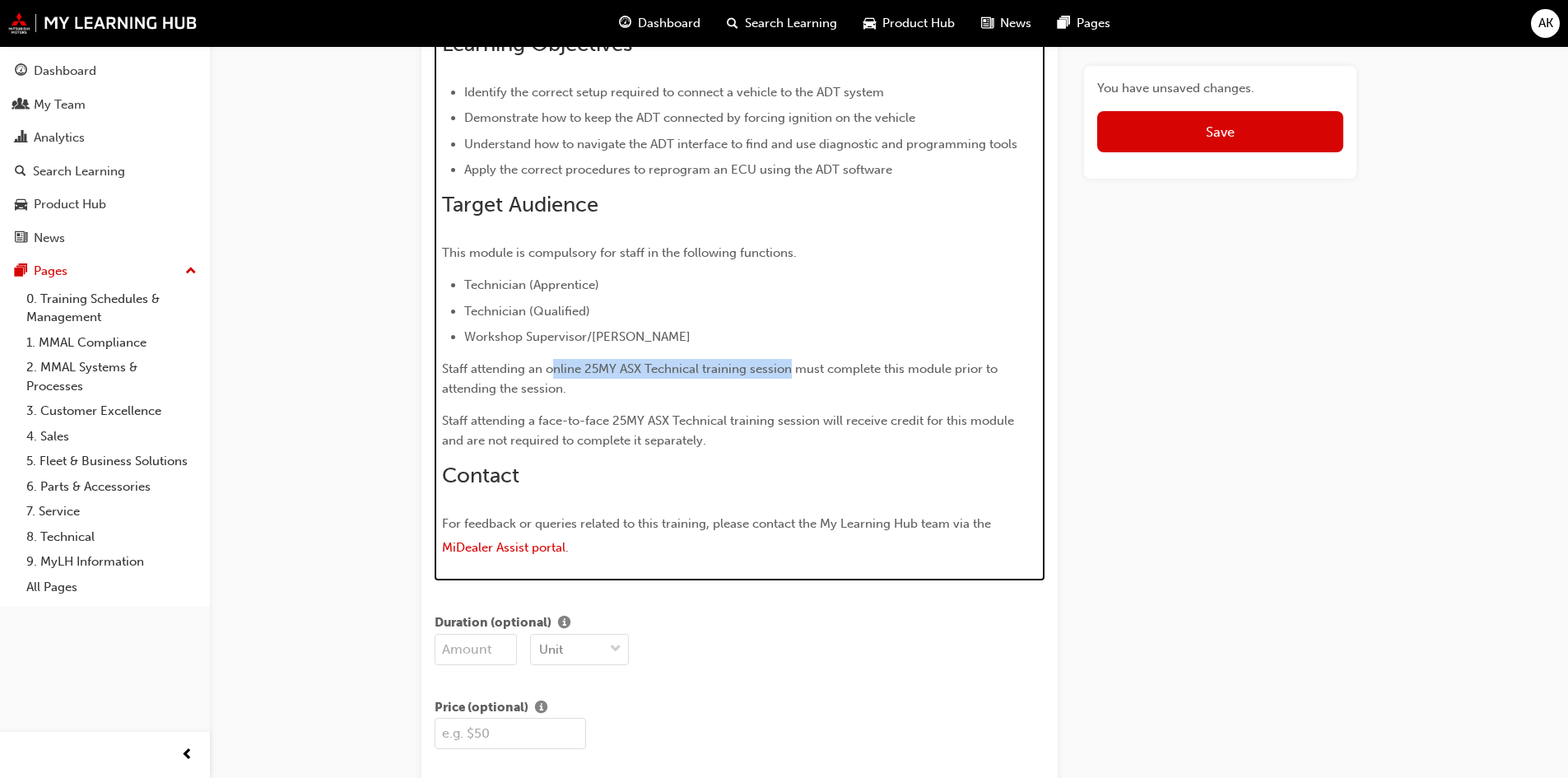
drag, startPoint x: 565, startPoint y: 370, endPoint x: 792, endPoint y: 370, distance: 227.0
click at [792, 370] on span "Staff attending an online 25MY ASX Technical training session must complete thi…" at bounding box center [721, 379] width 559 height 34
drag, startPoint x: 971, startPoint y: 369, endPoint x: 562, endPoint y: 390, distance: 409.5
click at [562, 390] on span "must complete this module prior to attending the session." at bounding box center [727, 379] width 569 height 34
click at [553, 370] on p "Staff attending an o nline 25MY ASX Technical training session must complete th…" at bounding box center [739, 379] width 596 height 40
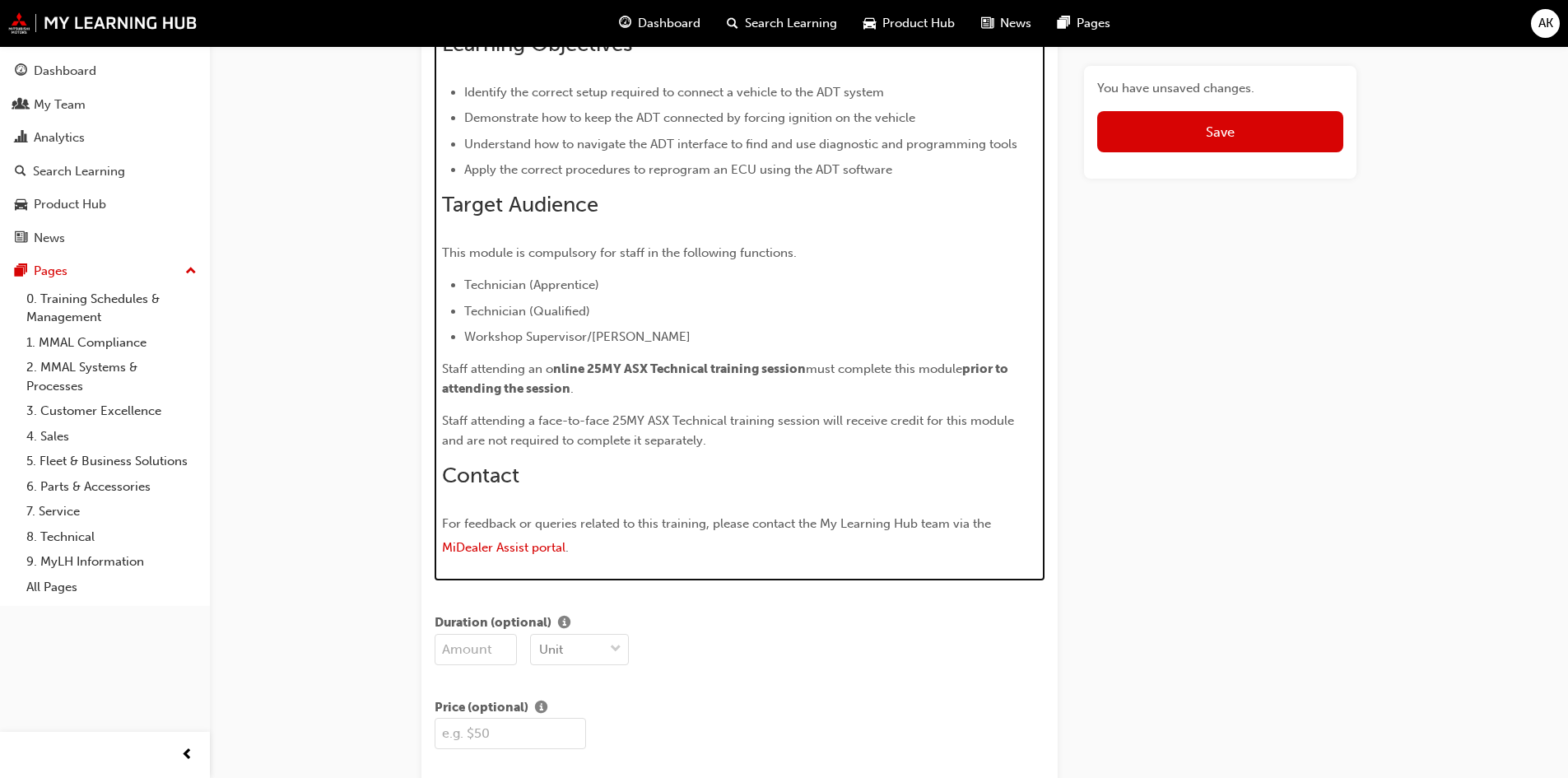
click at [703, 419] on span "Staff attending a face-to-face 25MY ASX Technical training session will receive…" at bounding box center [729, 430] width 576 height 34
drag, startPoint x: 542, startPoint y: 418, endPoint x: 824, endPoint y: 420, distance: 282.0
click at [824, 420] on span "Staff attending a face-to-face 25MY ASX Technical training session will receive…" at bounding box center [729, 430] width 576 height 34
click at [849, 472] on h2 "Contact" at bounding box center [739, 475] width 596 height 26
click at [916, 418] on span "will receive credit for this module and are not required to complete it separat…" at bounding box center [734, 430] width 585 height 34
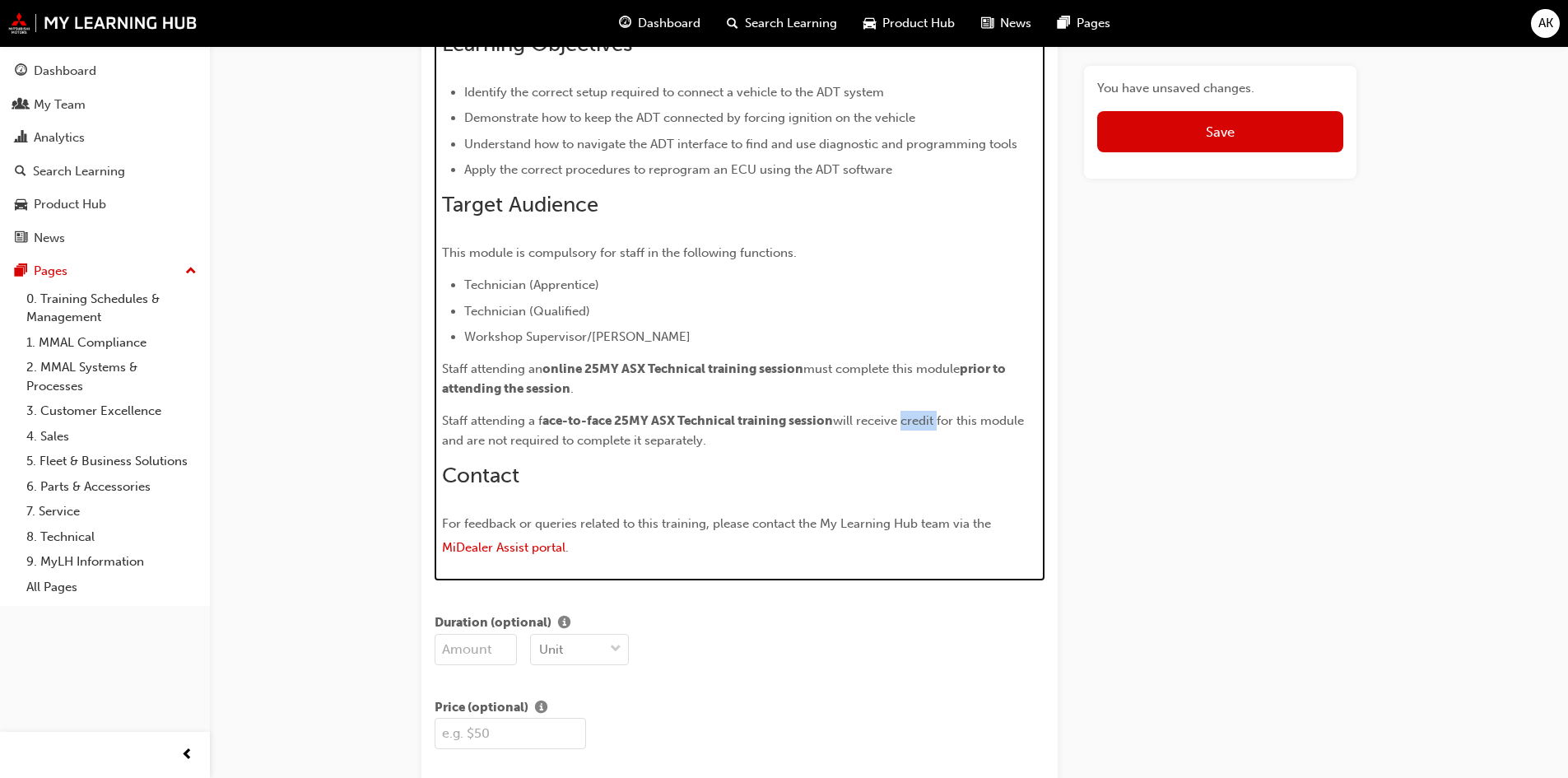
click at [916, 418] on span "will receive credit for this module and are not required to complete it separat…" at bounding box center [734, 430] width 585 height 34
click at [677, 451] on div "Overview This module introduces users to the Alliance Diagnostic Tool (ADT). Us…" at bounding box center [739, 235] width 596 height 652
drag, startPoint x: 491, startPoint y: 440, endPoint x: 558, endPoint y: 437, distance: 67.1
click at [558, 437] on span "for this module and are not required to complete it separately." at bounding box center [732, 430] width 581 height 34
click at [897, 436] on p "Staff attending a f ace-to-face 25MY ASX Technical training session will receiv…" at bounding box center [739, 430] width 596 height 40
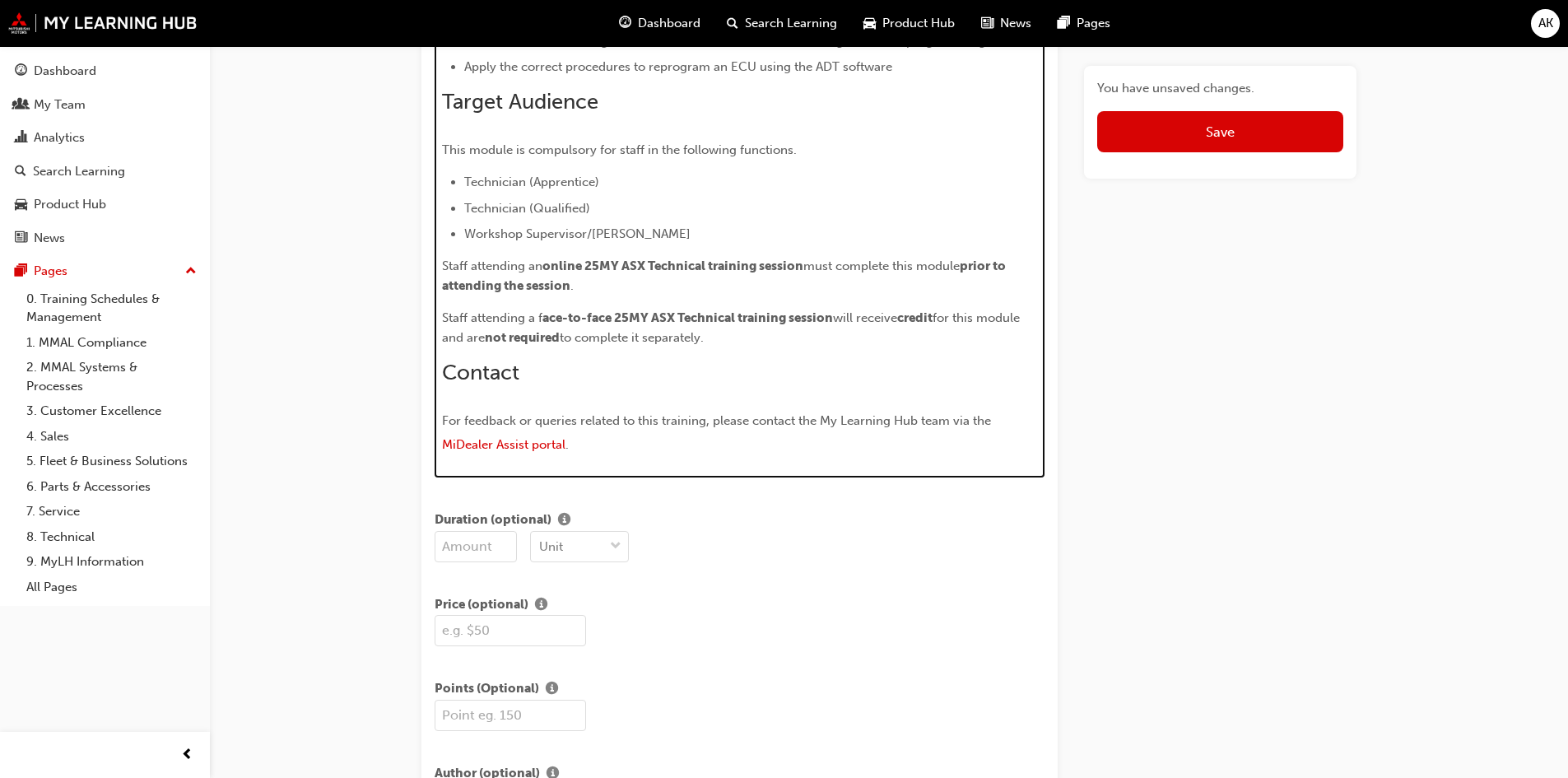
scroll to position [1330, 0]
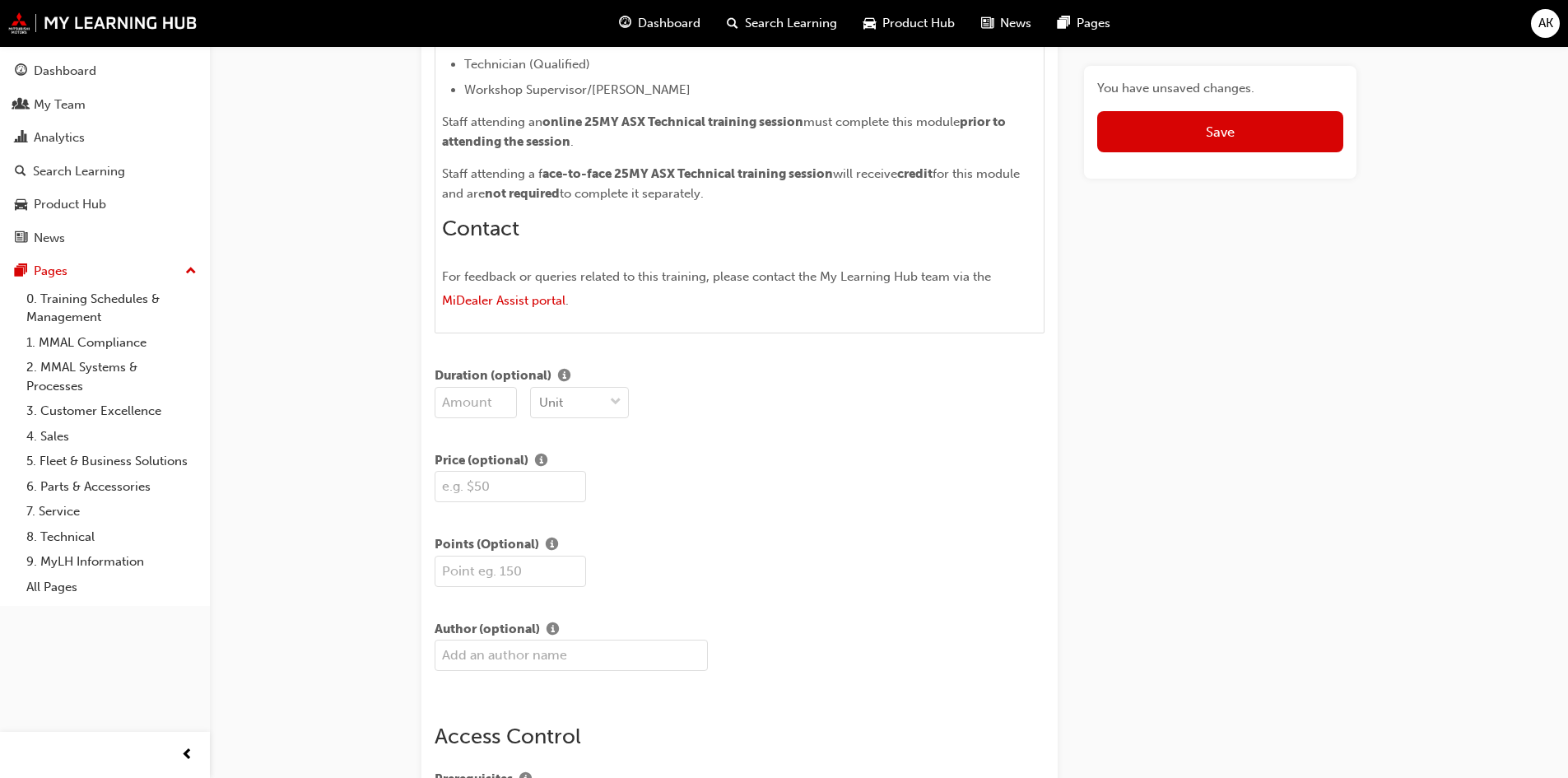
click at [461, 404] on input "number" at bounding box center [475, 402] width 82 height 32
click at [518, 564] on input "number" at bounding box center [511, 571] width 152 height 32
drag, startPoint x: 769, startPoint y: 529, endPoint x: 723, endPoint y: 537, distance: 46.7
click at [768, 529] on div "Points (Optional)" at bounding box center [739, 558] width 610 height 59
click at [492, 572] on input "number" at bounding box center [511, 571] width 152 height 32
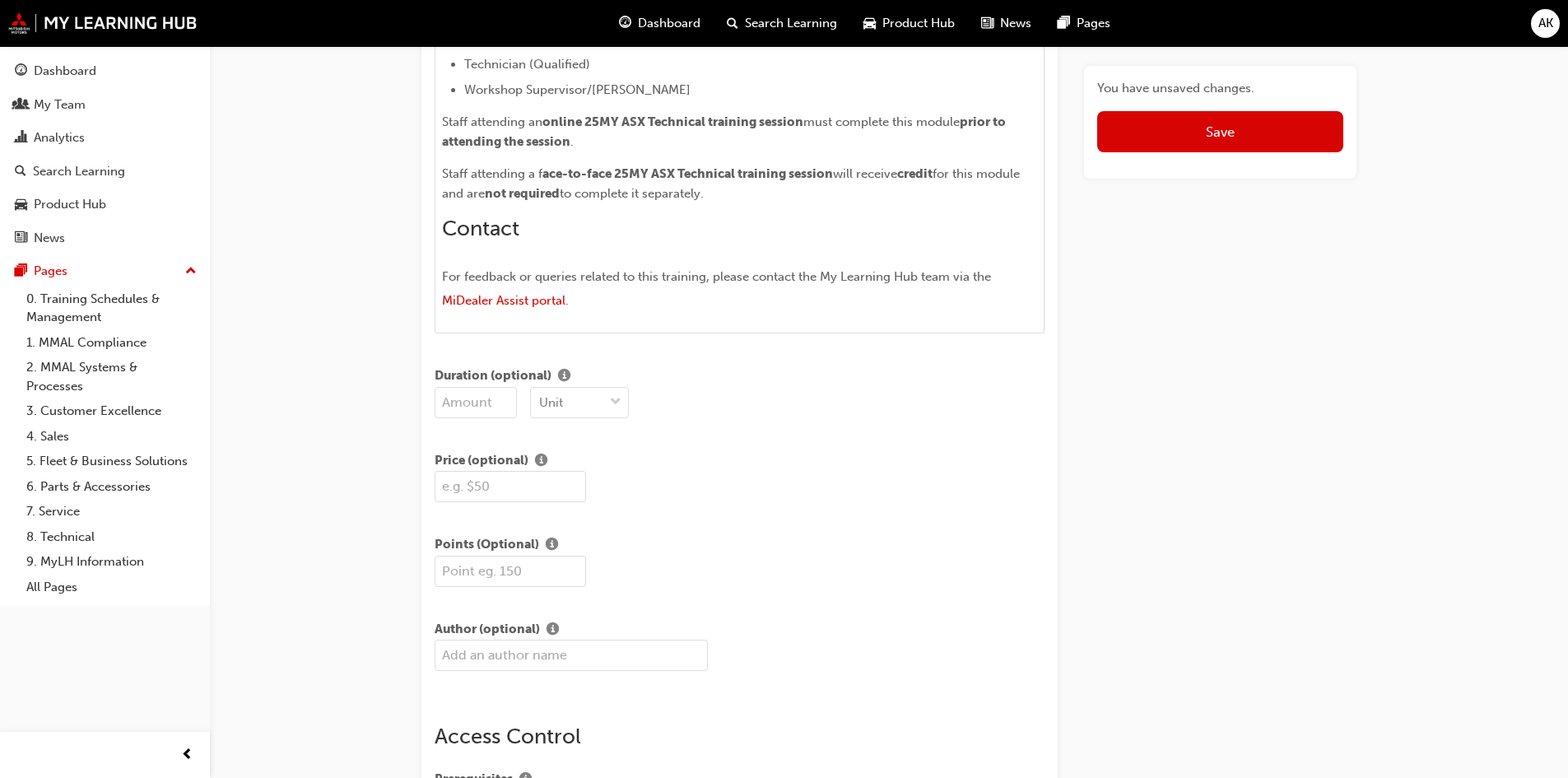
type input "1"
type input "100"
click at [730, 535] on div "Points (Optional)" at bounding box center [739, 545] width 610 height 21
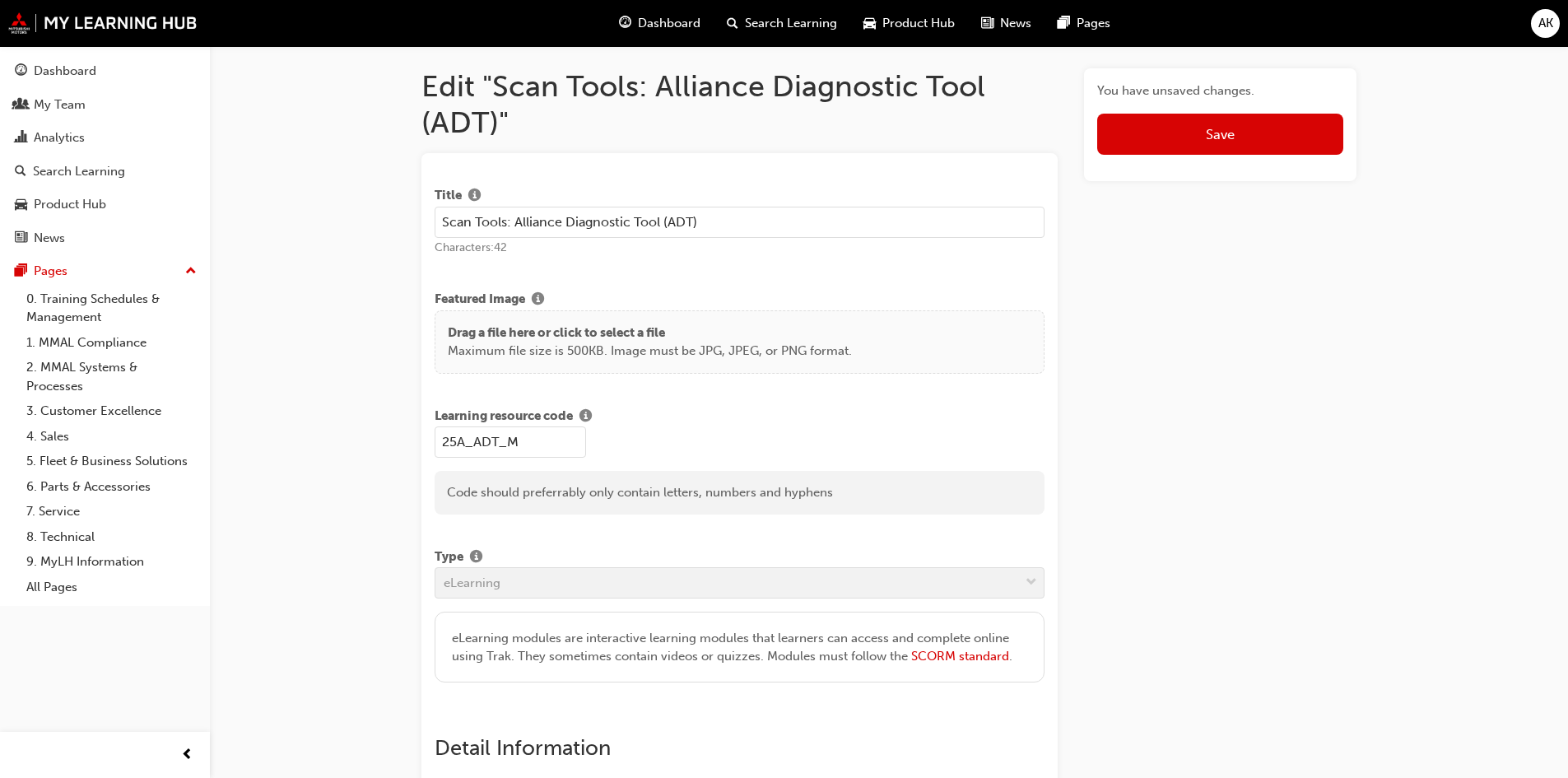
scroll to position [0, 0]
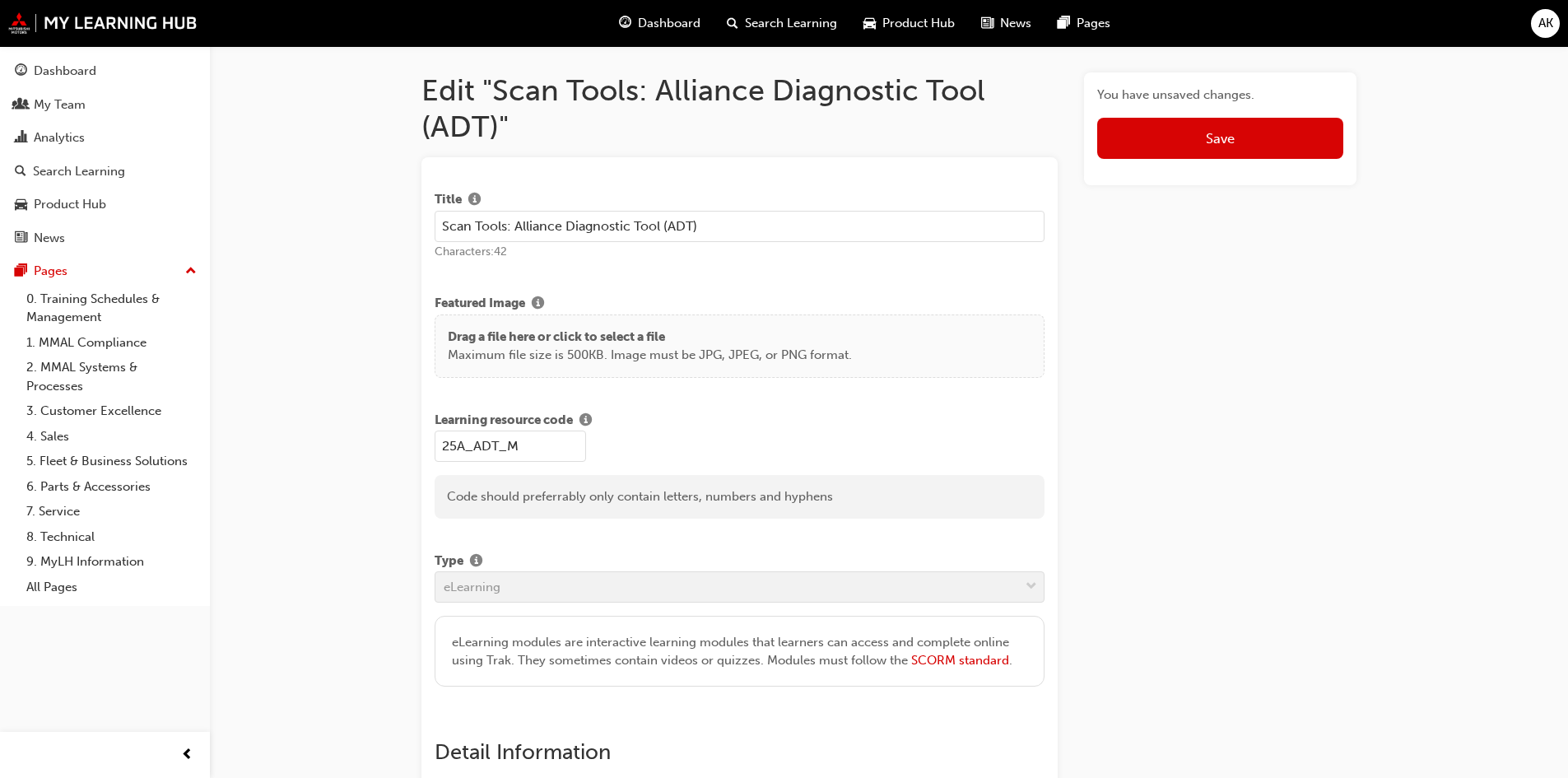
click at [1205, 146] on button "Save" at bounding box center [1220, 138] width 246 height 42
